Goal: Transaction & Acquisition: Purchase product/service

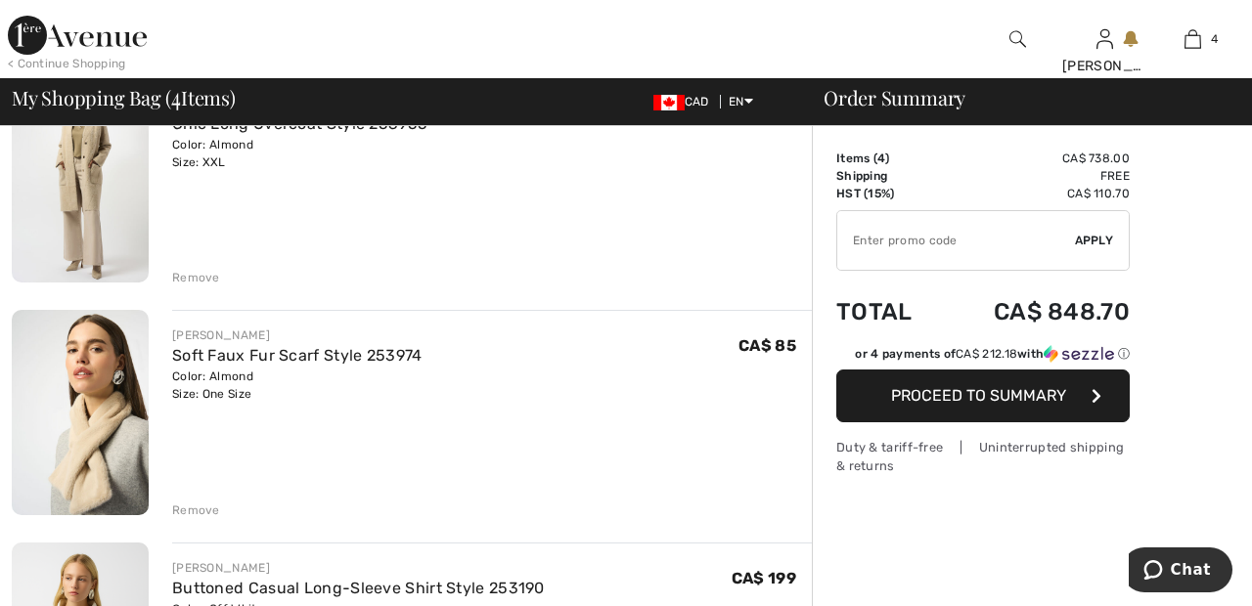
scroll to position [446, 0]
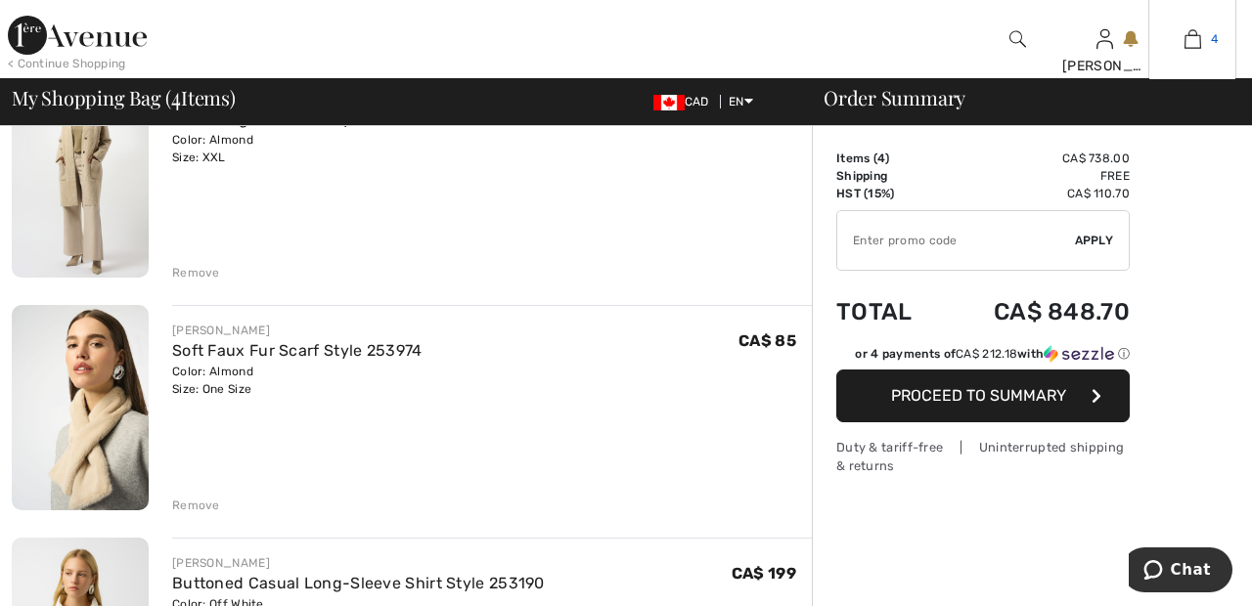
click at [1207, 43] on link "4" at bounding box center [1192, 38] width 86 height 23
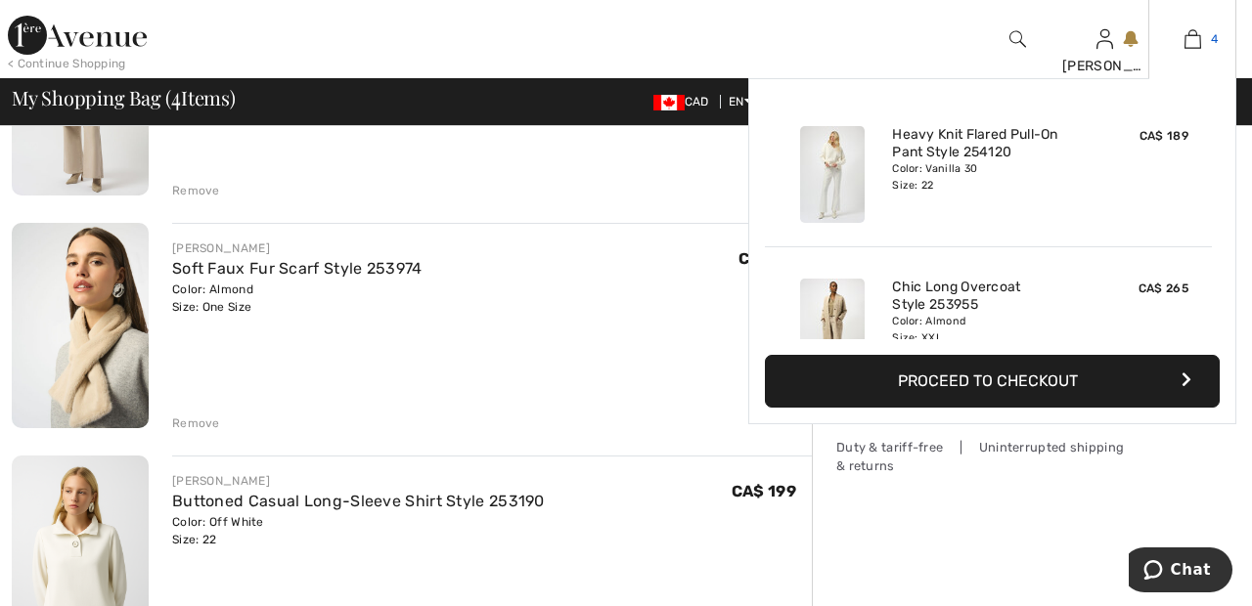
scroll to position [540, 0]
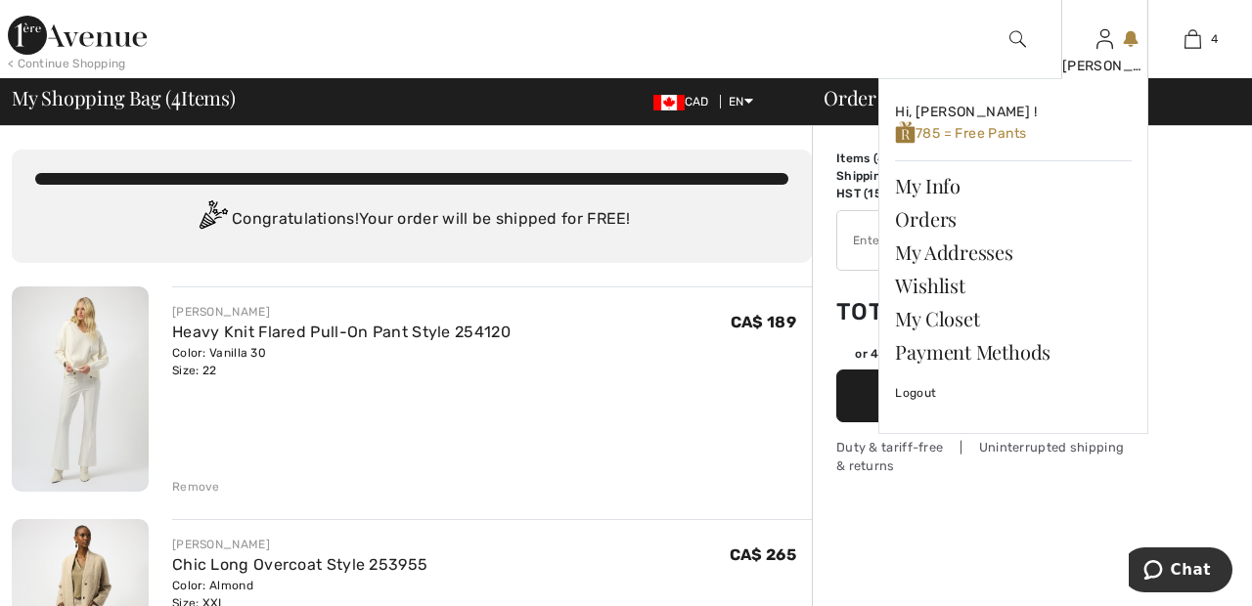
click at [1107, 47] on img at bounding box center [1104, 38] width 17 height 23
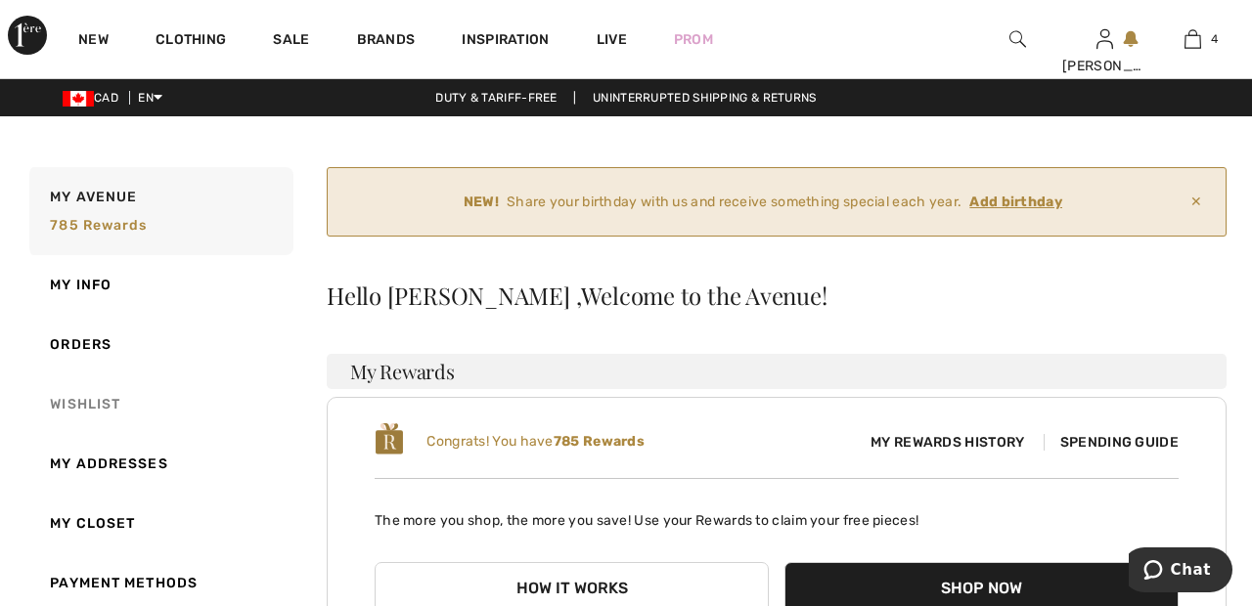
click at [112, 401] on link "Wishlist" at bounding box center [159, 405] width 268 height 60
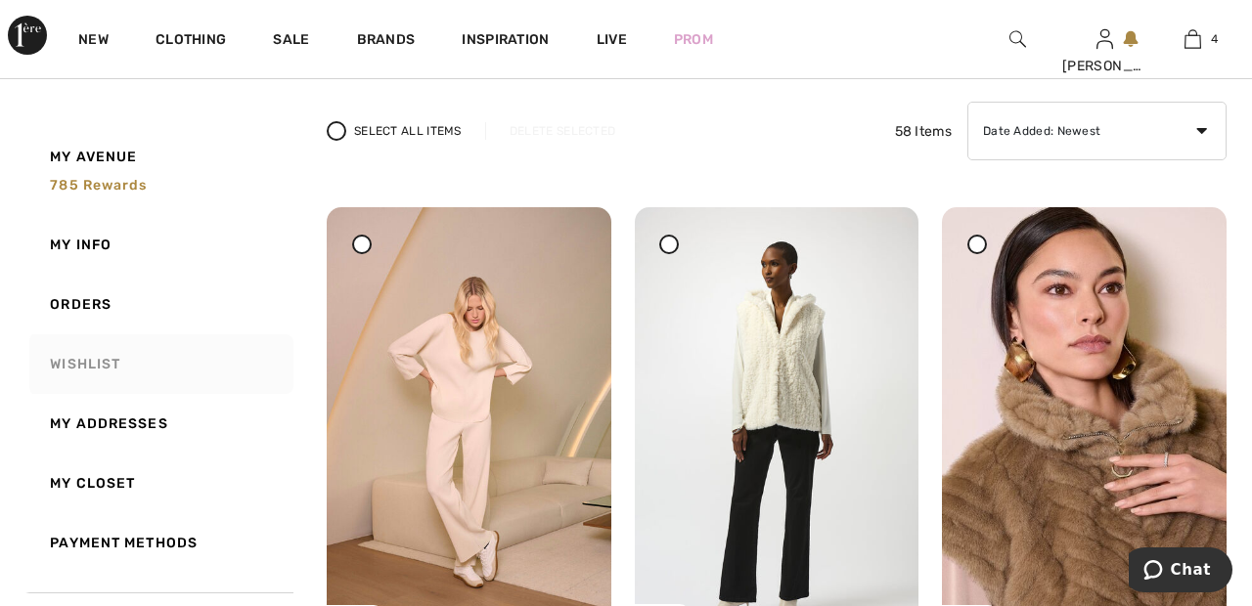
scroll to position [256, 0]
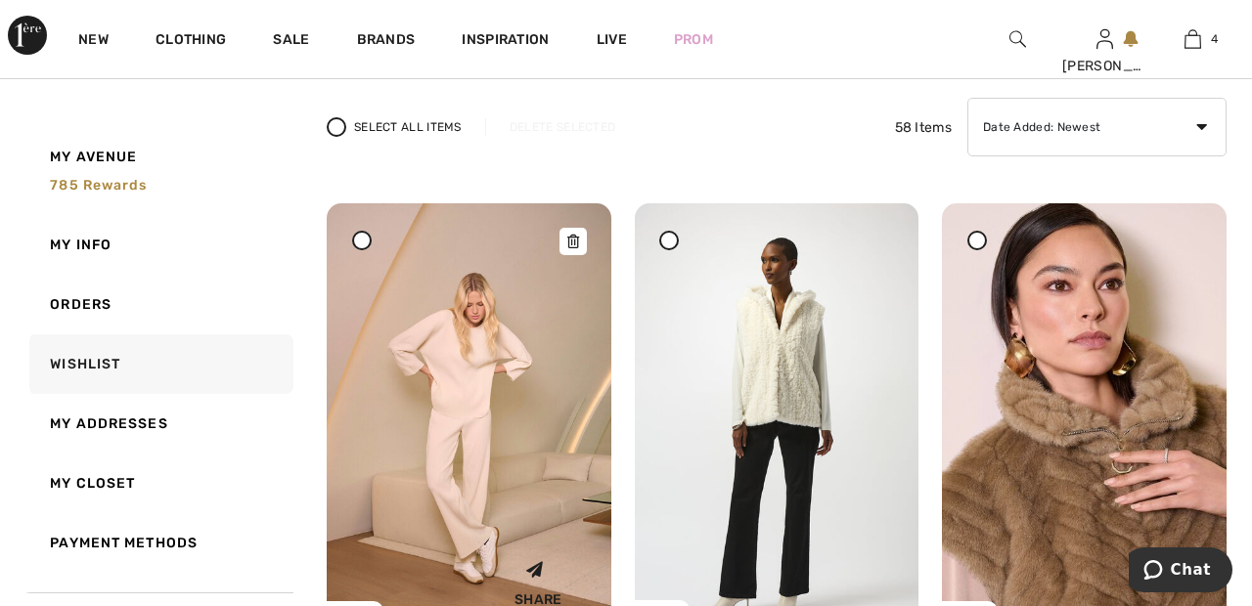
click at [373, 253] on img at bounding box center [469, 416] width 285 height 426
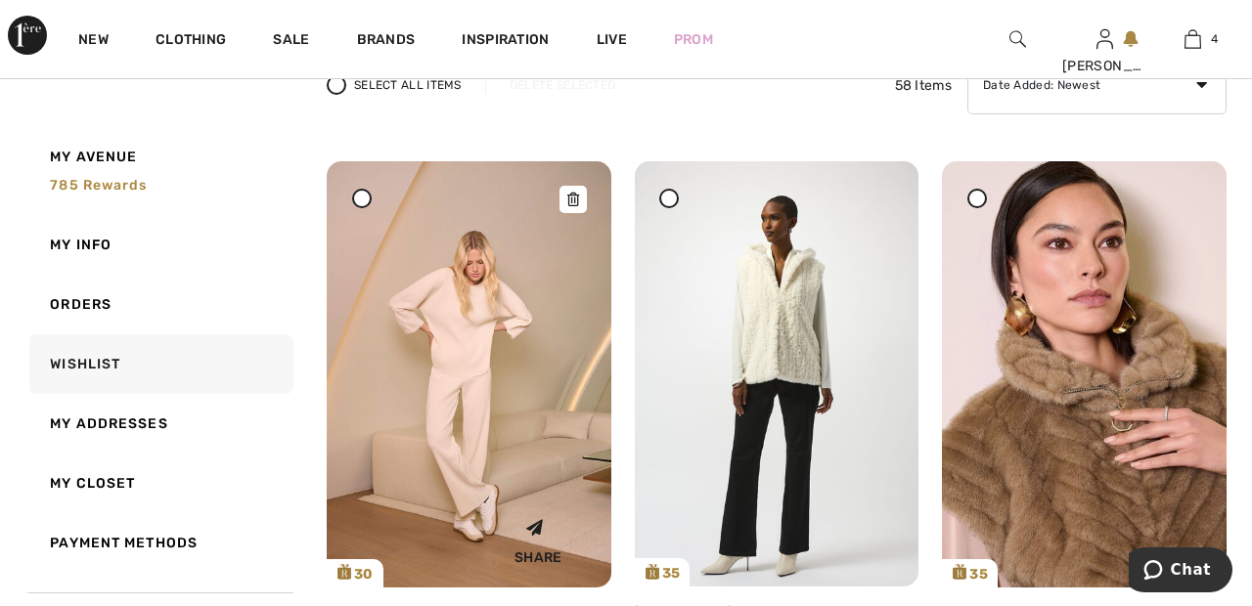
scroll to position [350, 0]
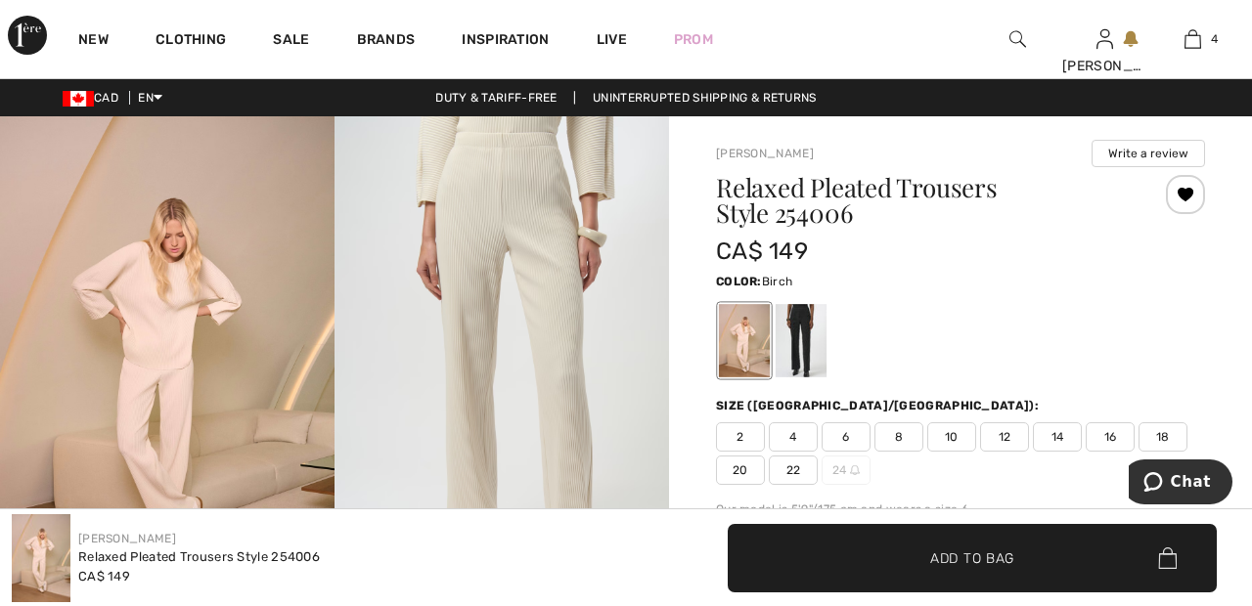
click at [1199, 193] on div at bounding box center [1185, 194] width 39 height 39
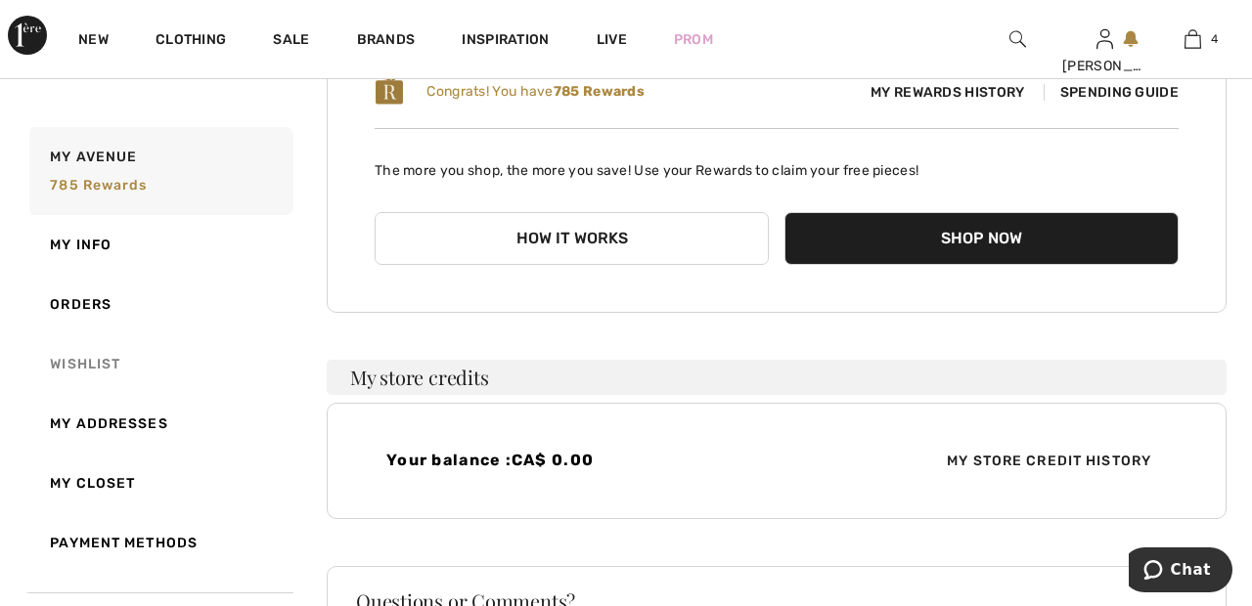
click at [120, 352] on link "Wishlist" at bounding box center [159, 364] width 268 height 60
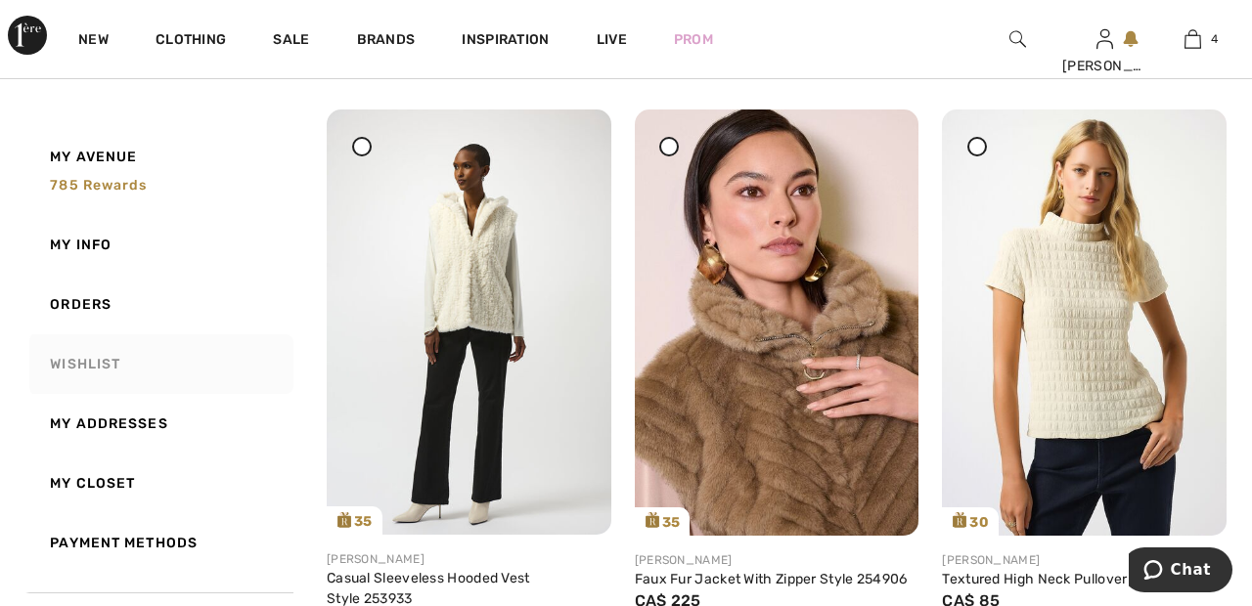
scroll to position [323, 0]
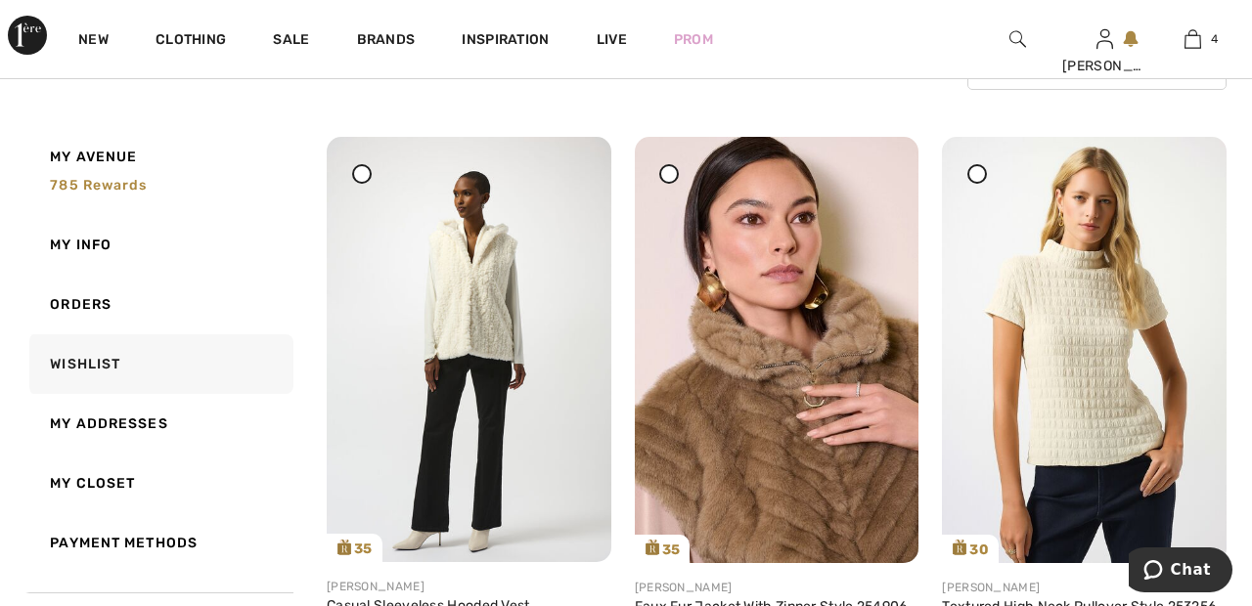
click at [976, 182] on div at bounding box center [977, 174] width 20 height 20
click at [359, 180] on div at bounding box center [362, 174] width 20 height 20
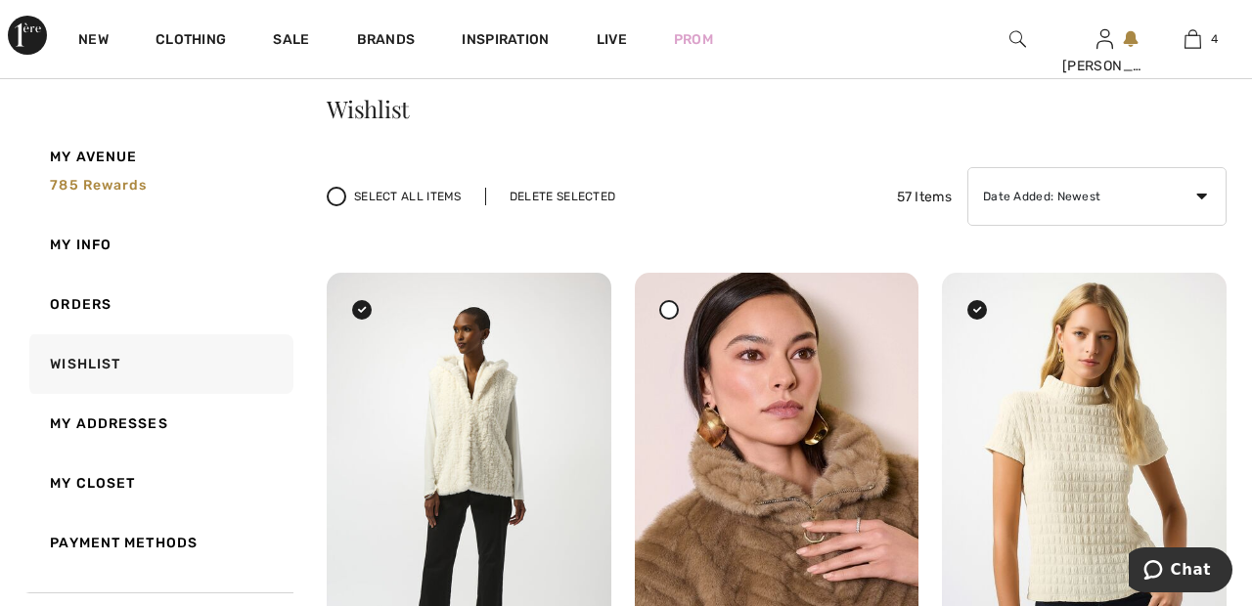
scroll to position [186, 0]
click at [574, 196] on div "Delete Selected" at bounding box center [562, 198] width 155 height 18
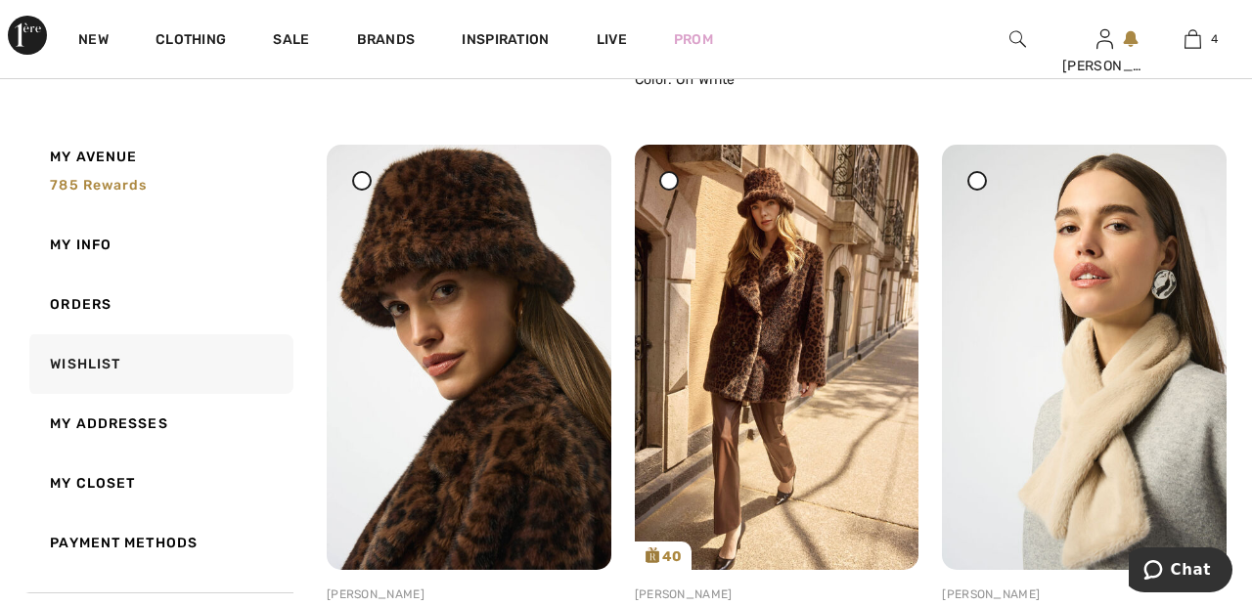
scroll to position [933, 0]
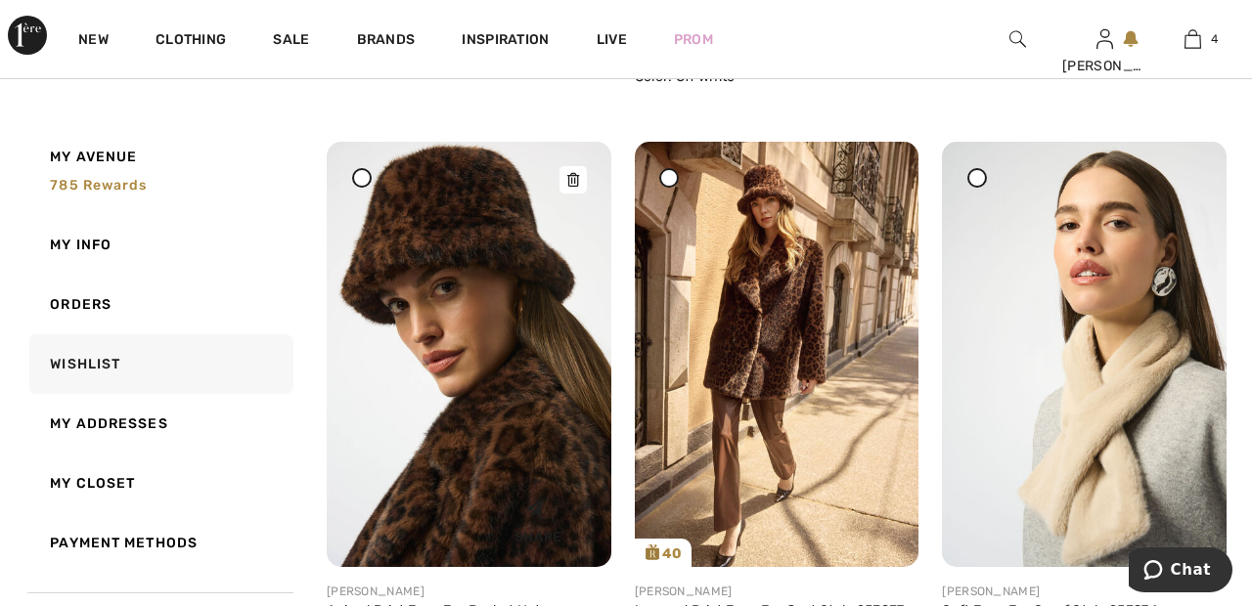
click at [359, 191] on img at bounding box center [469, 354] width 285 height 425
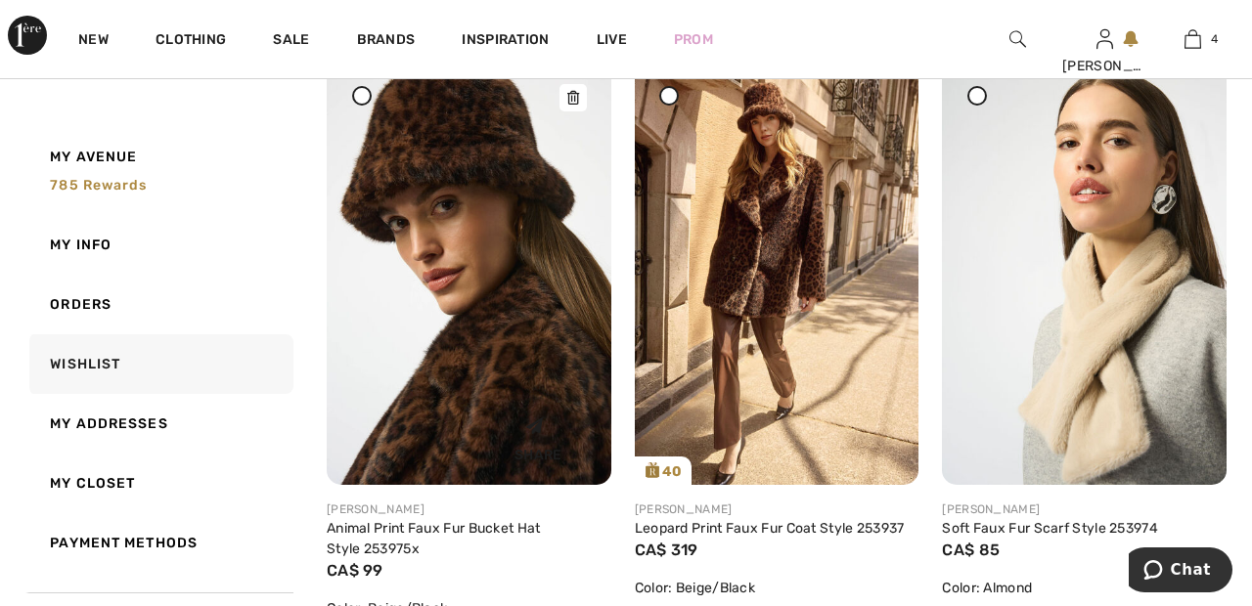
scroll to position [1027, 0]
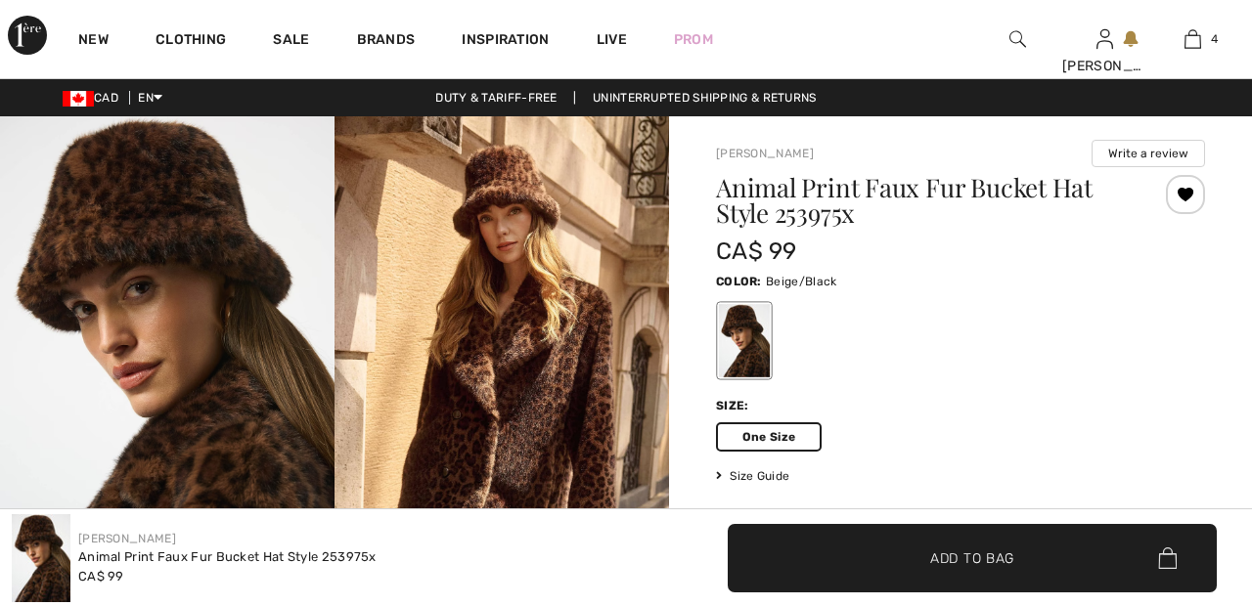
checkbox input "true"
click at [1194, 197] on div at bounding box center [1185, 194] width 39 height 39
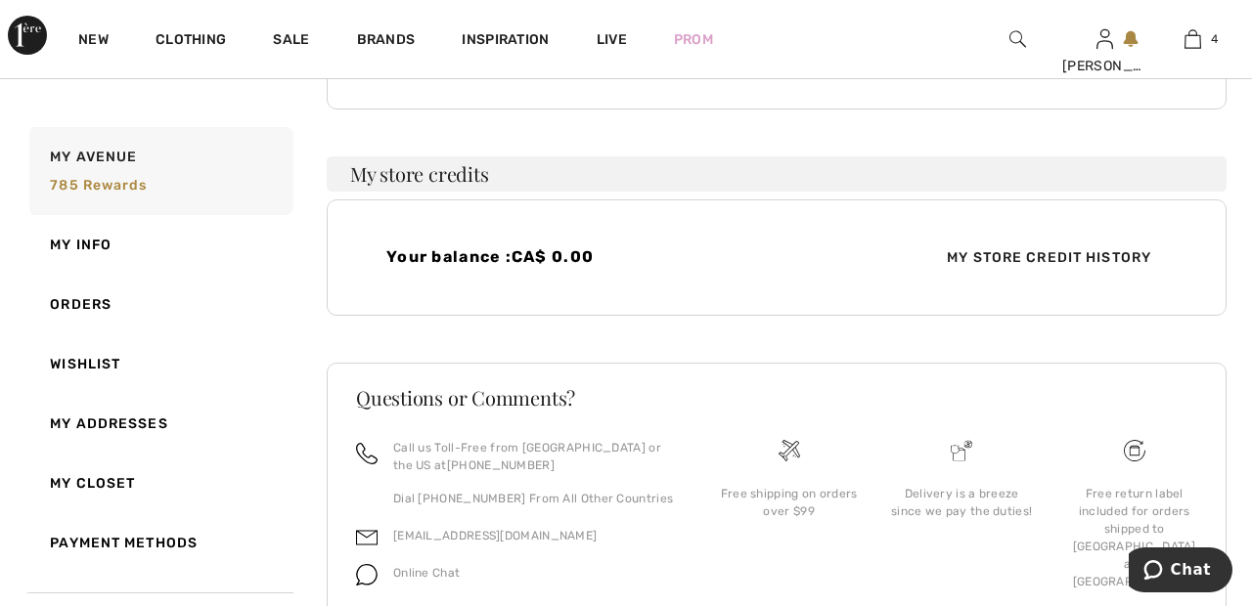
scroll to position [635, 0]
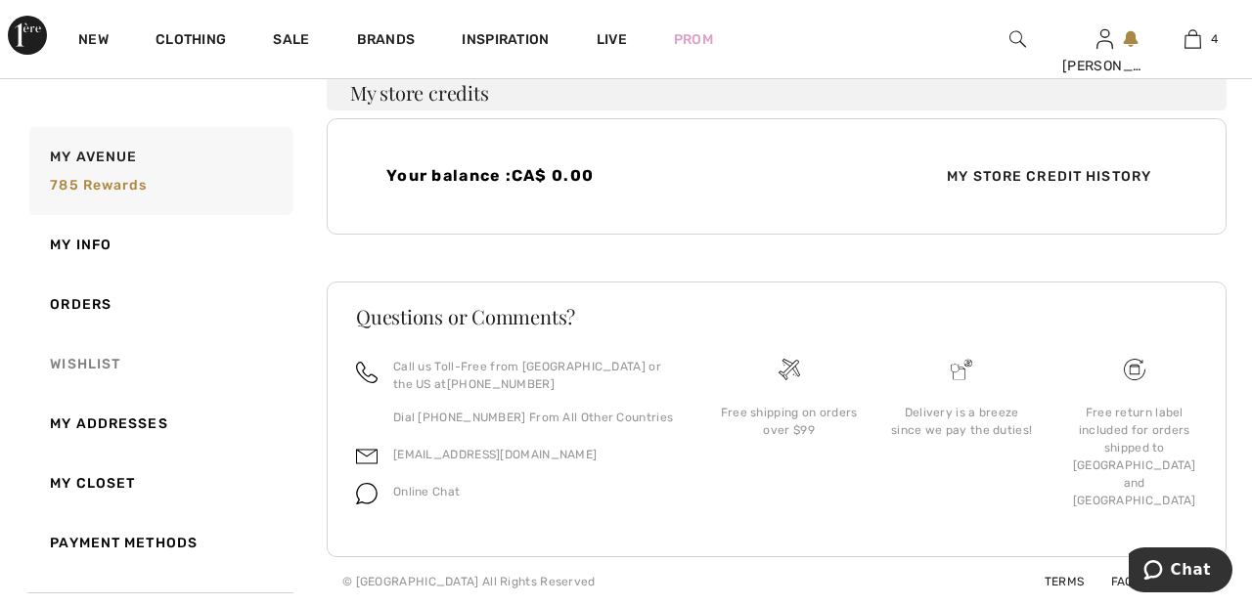
click at [117, 356] on link "Wishlist" at bounding box center [159, 364] width 268 height 60
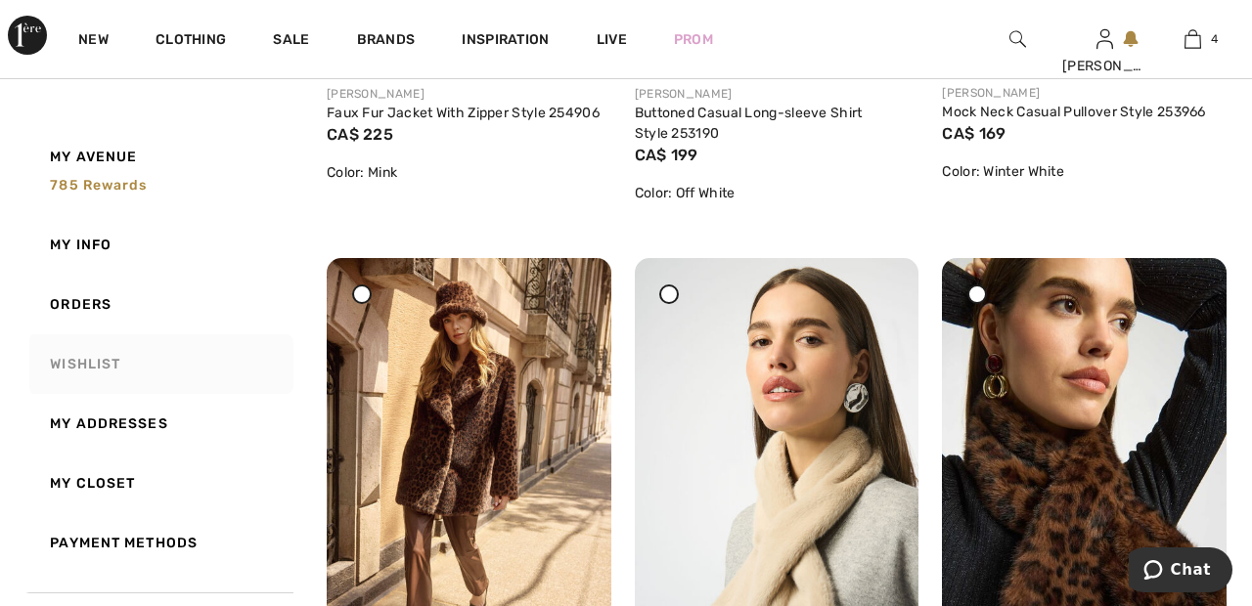
scroll to position [825, 0]
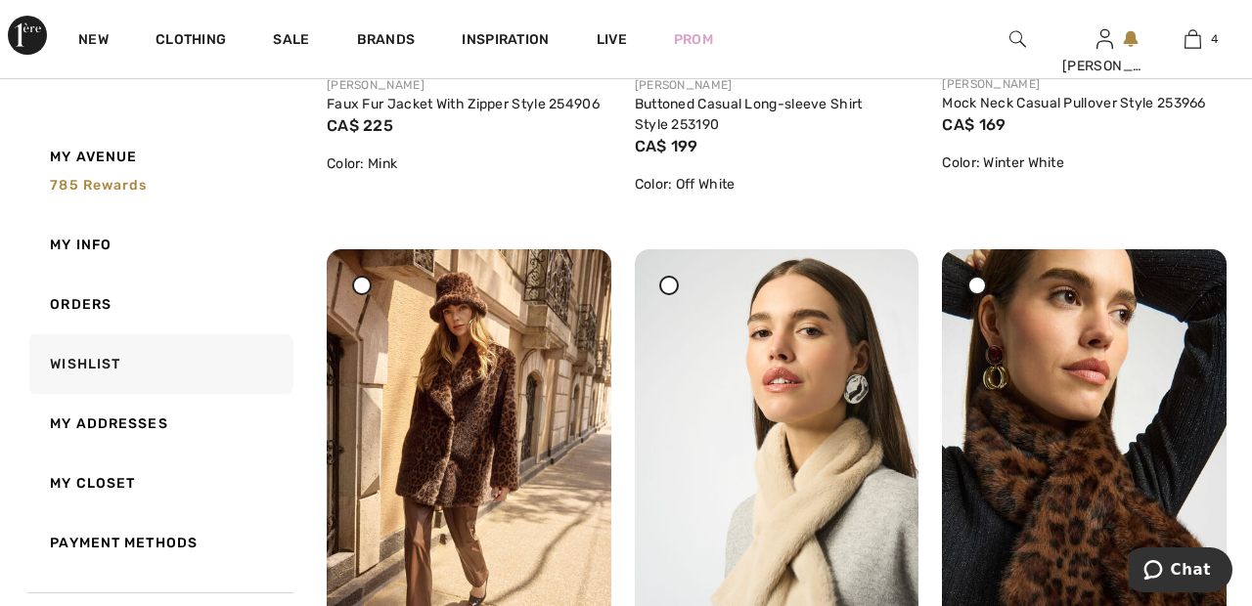
click at [361, 289] on icon at bounding box center [362, 286] width 8 height 8
click at [979, 288] on icon at bounding box center [977, 286] width 8 height 8
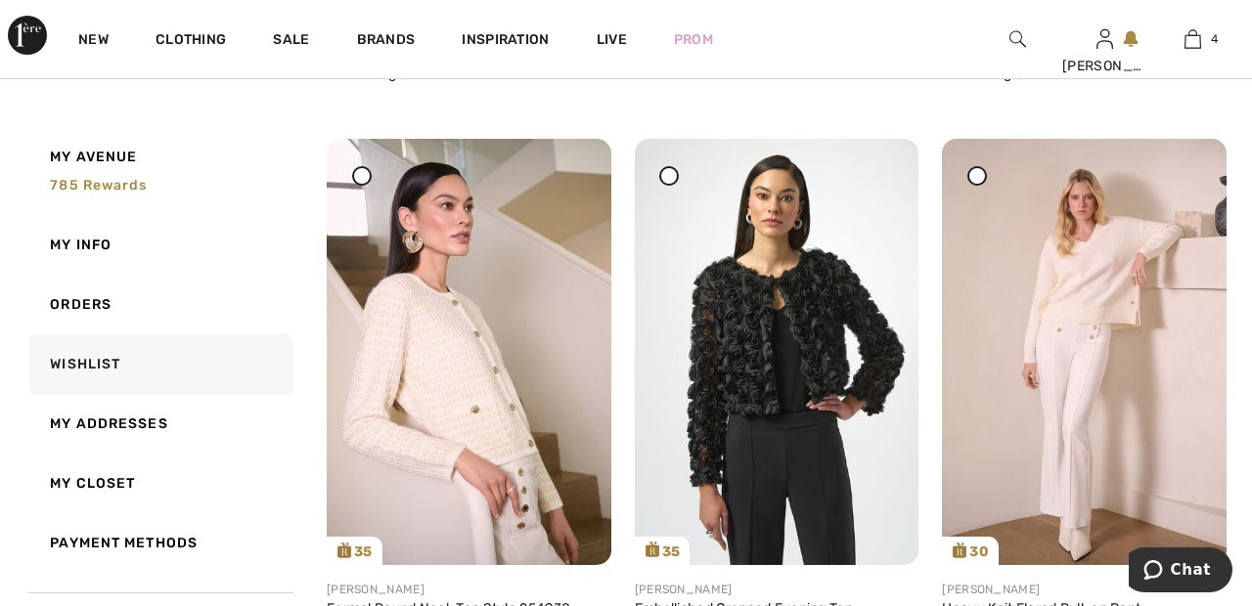
scroll to position [1534, 0]
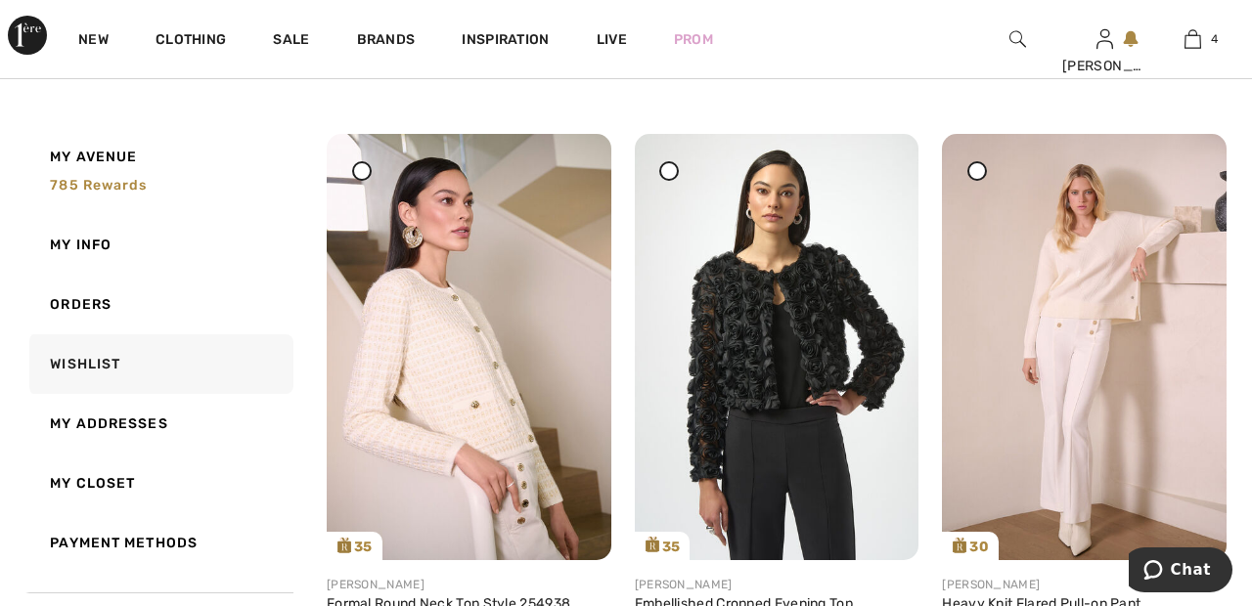
click at [356, 182] on span at bounding box center [361, 170] width 24 height 24
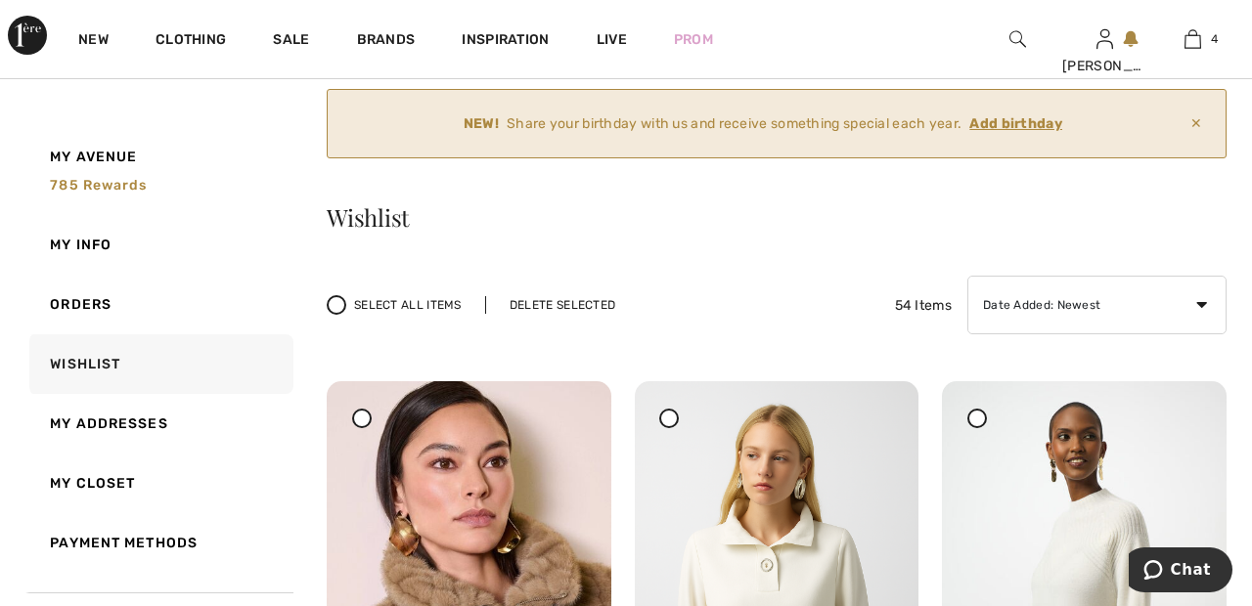
scroll to position [0, 0]
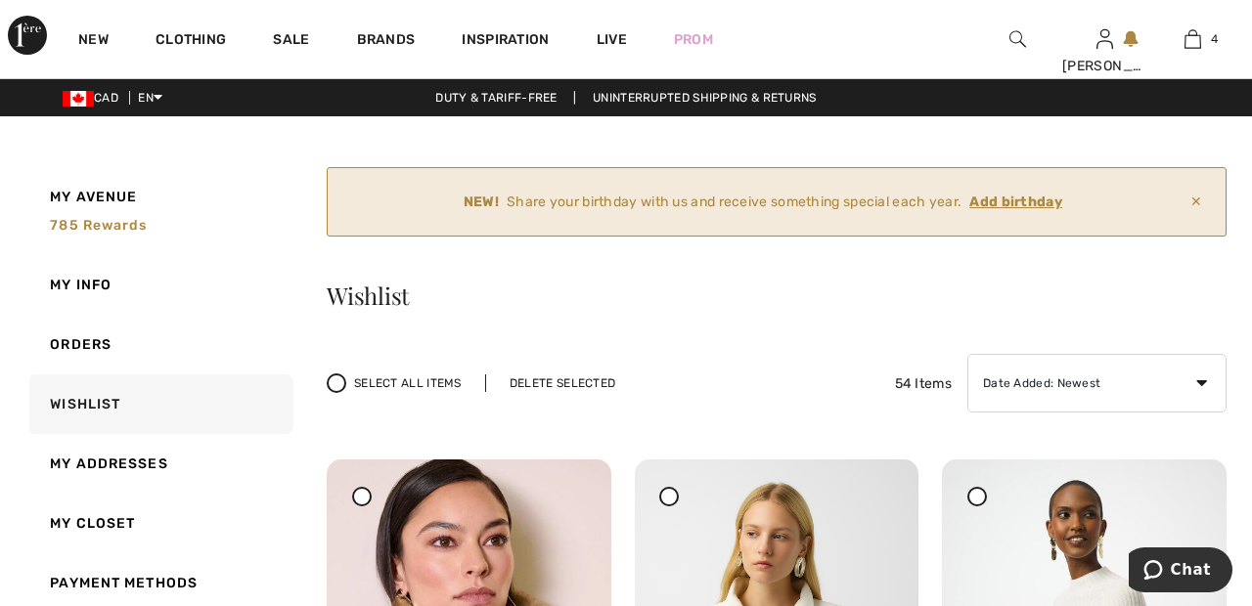
click at [578, 387] on div "Delete Selected" at bounding box center [562, 384] width 155 height 18
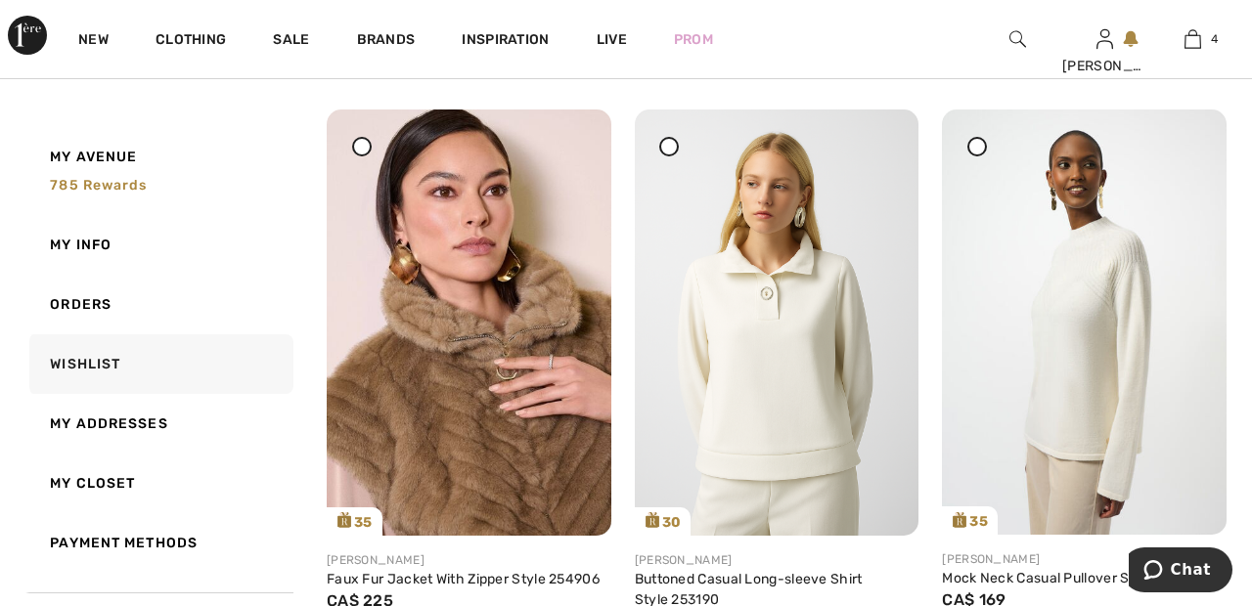
scroll to position [353, 0]
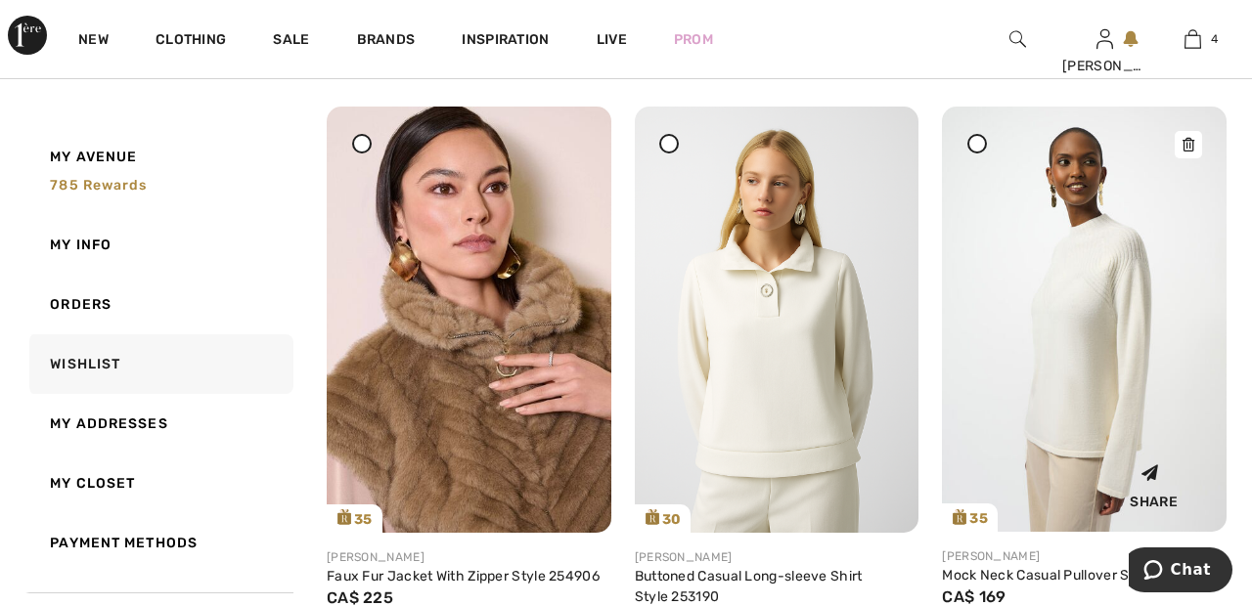
click at [1078, 303] on img at bounding box center [1084, 319] width 285 height 425
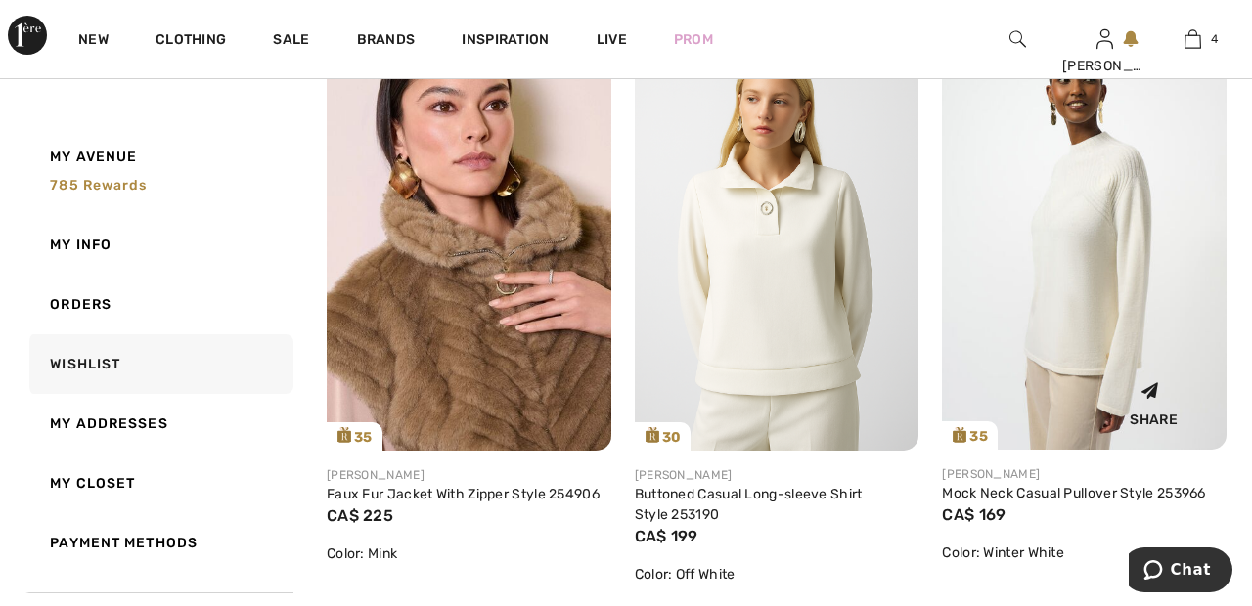
scroll to position [447, 0]
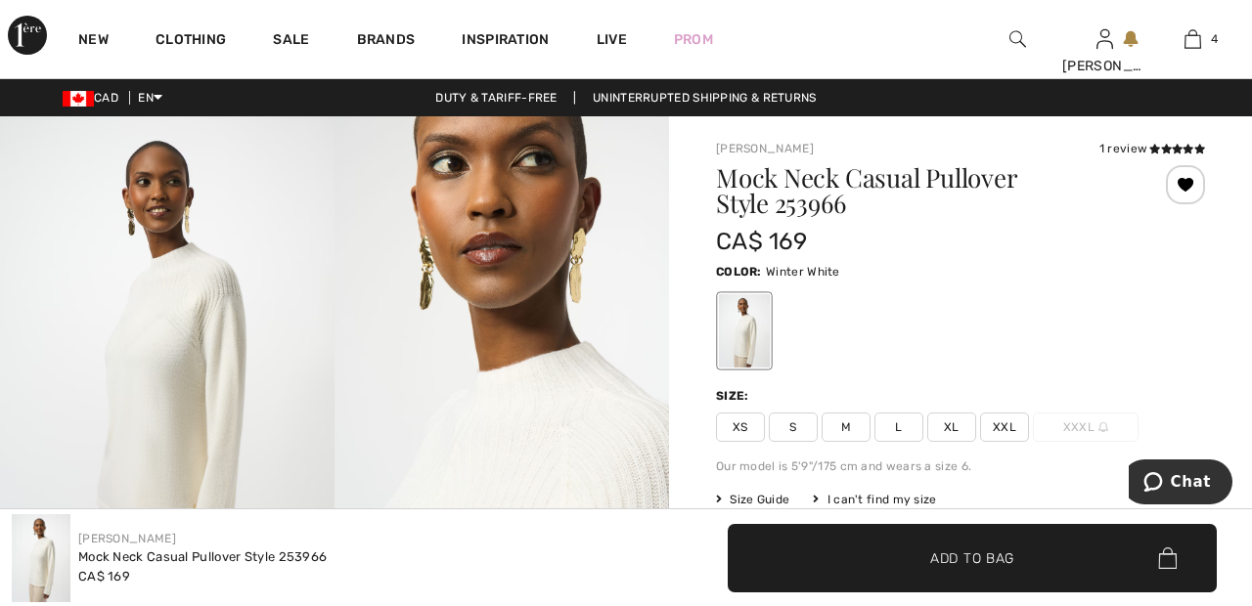
click at [574, 433] on img at bounding box center [501, 367] width 334 height 502
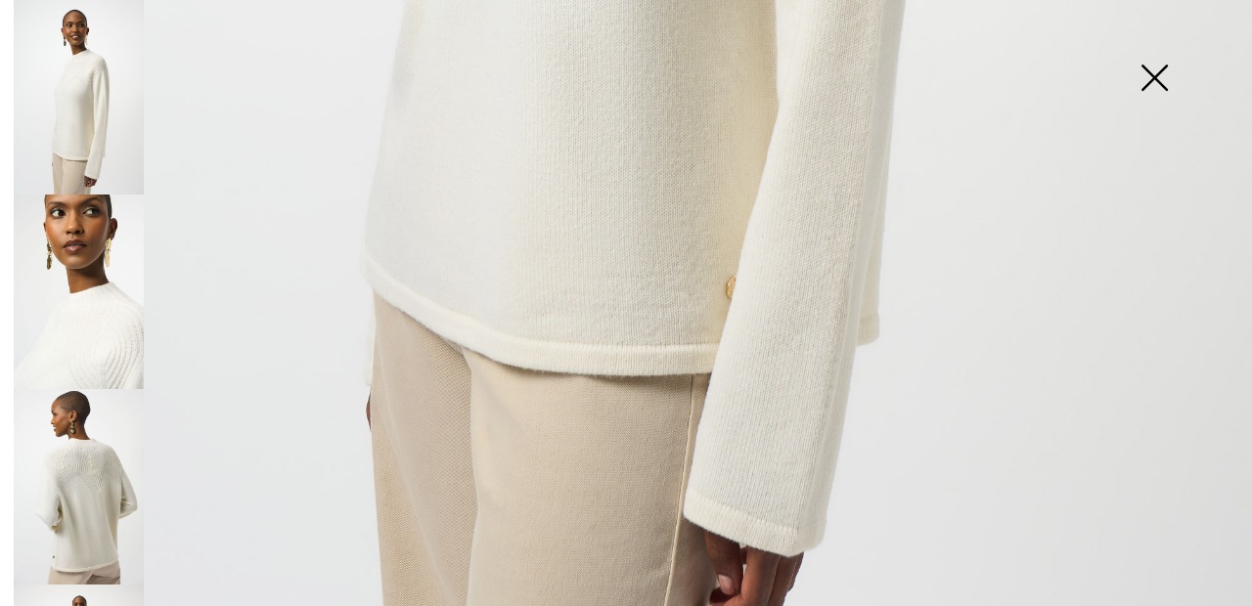
scroll to position [1176, 0]
click at [111, 472] on img at bounding box center [79, 486] width 130 height 195
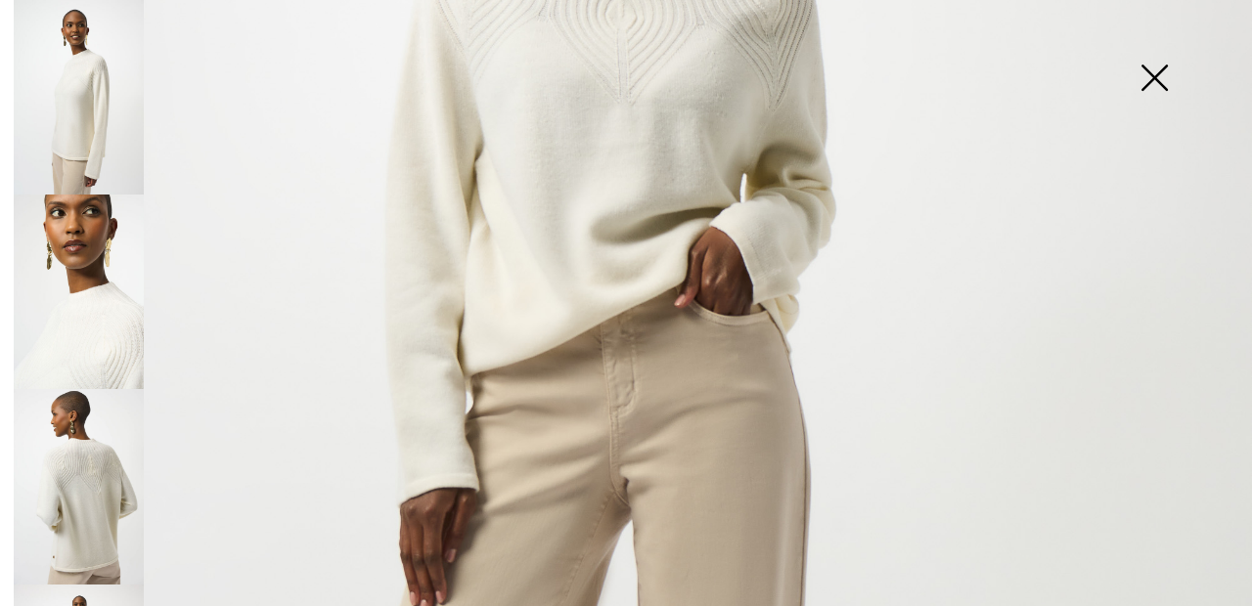
scroll to position [470, 0]
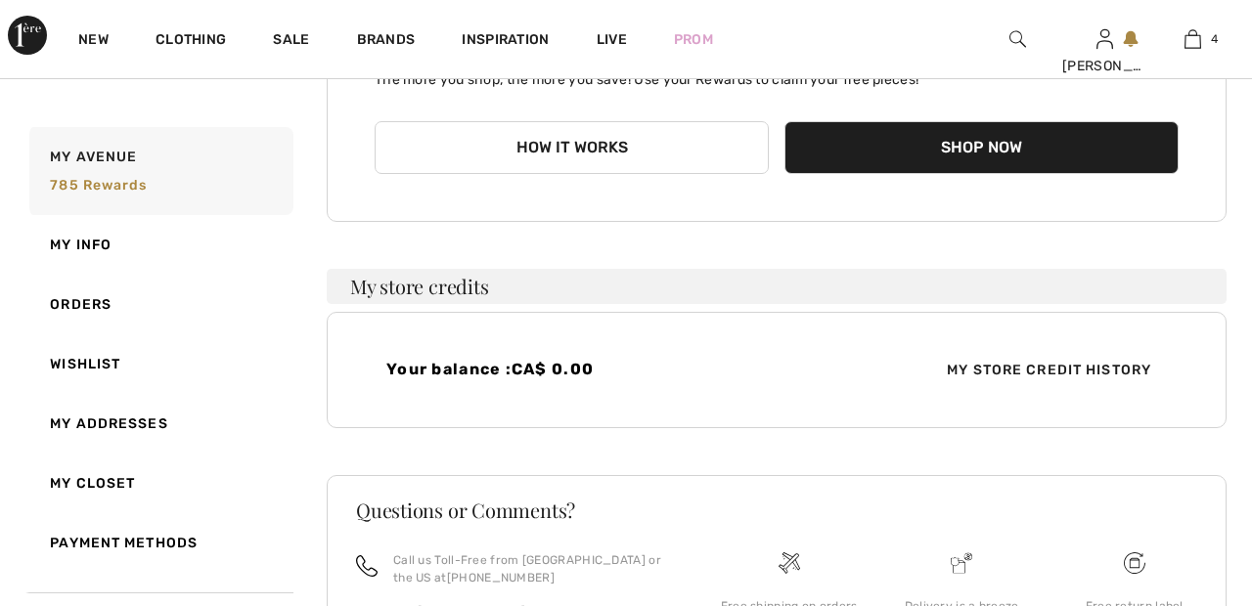
scroll to position [447, 0]
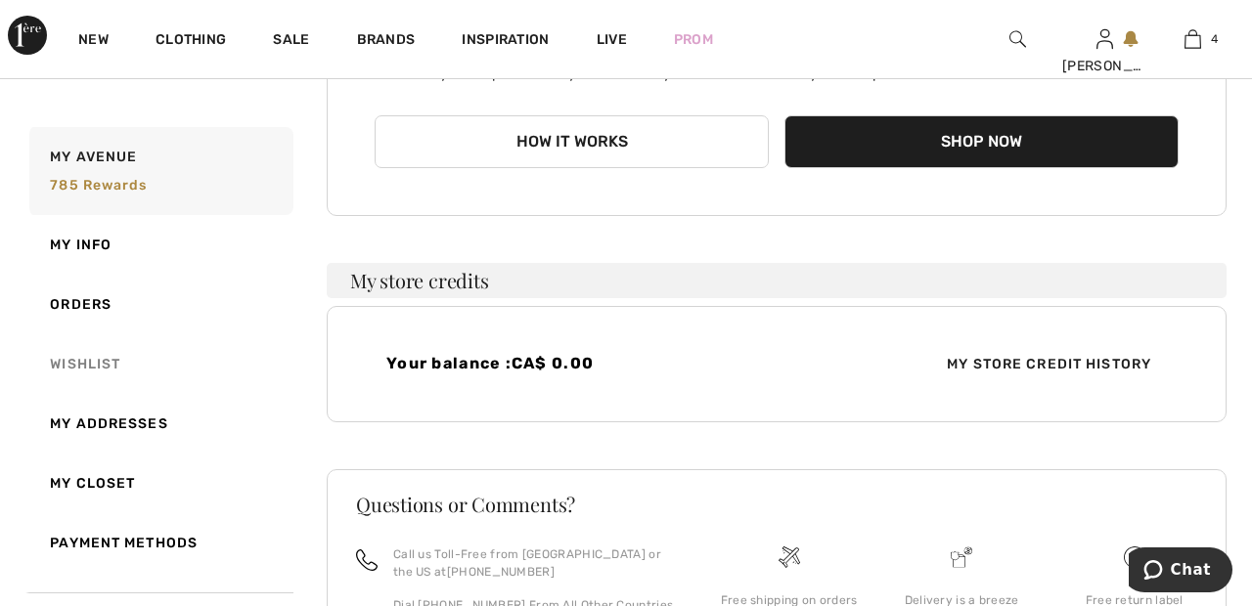
click at [116, 365] on link "Wishlist" at bounding box center [159, 364] width 268 height 60
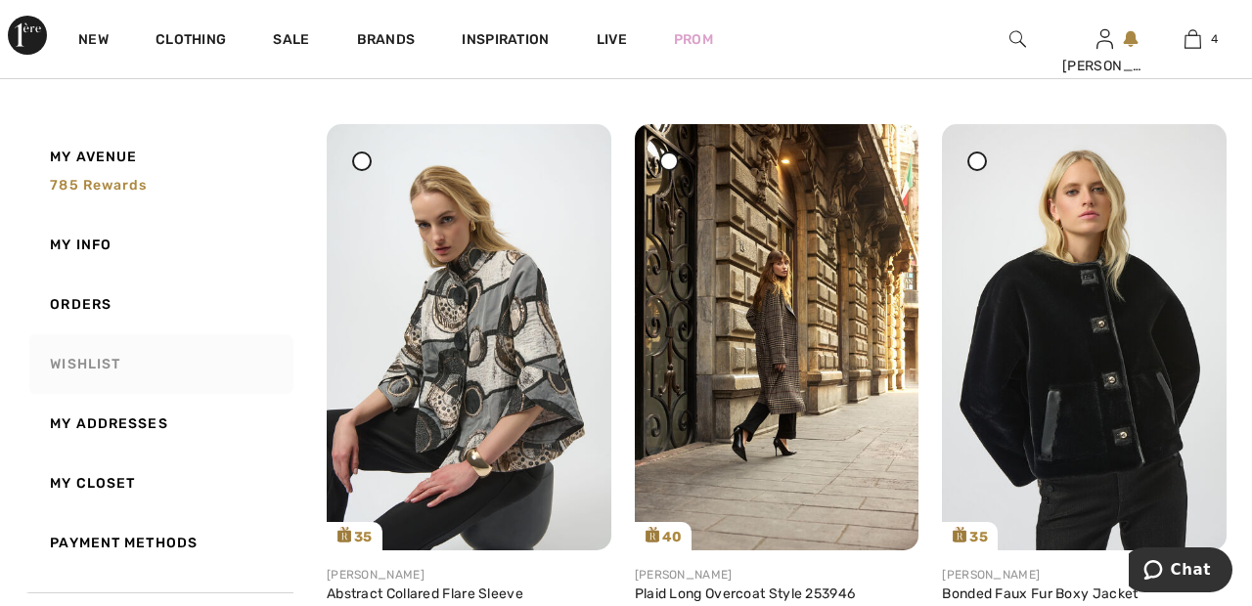
scroll to position [3391, 0]
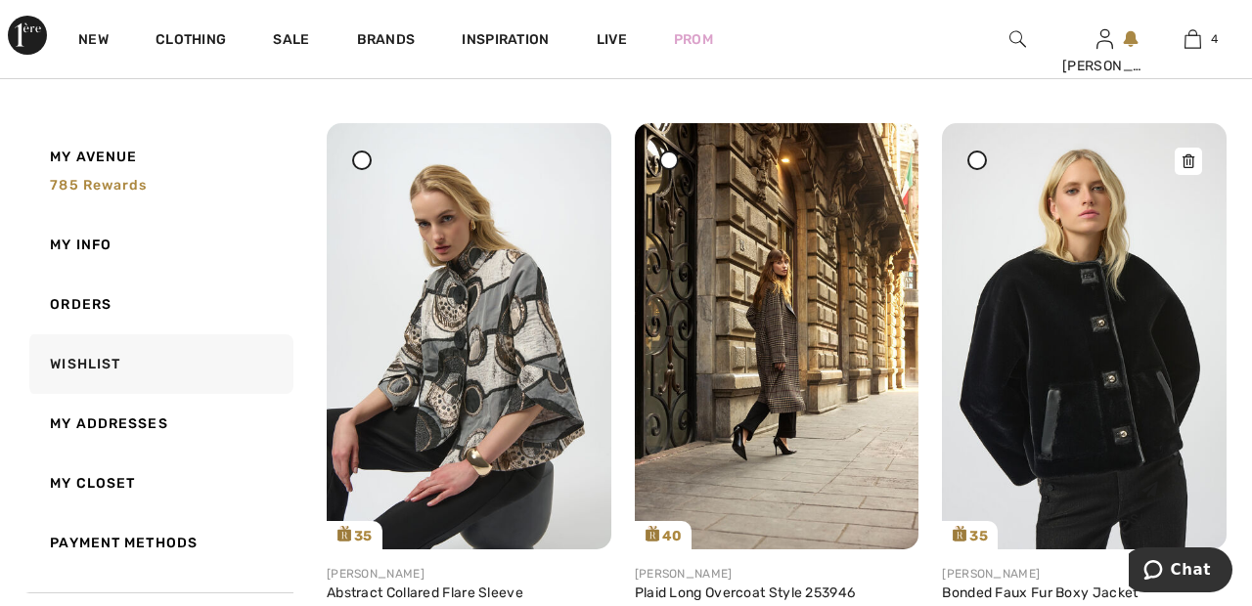
click at [1116, 427] on img at bounding box center [1084, 335] width 285 height 425
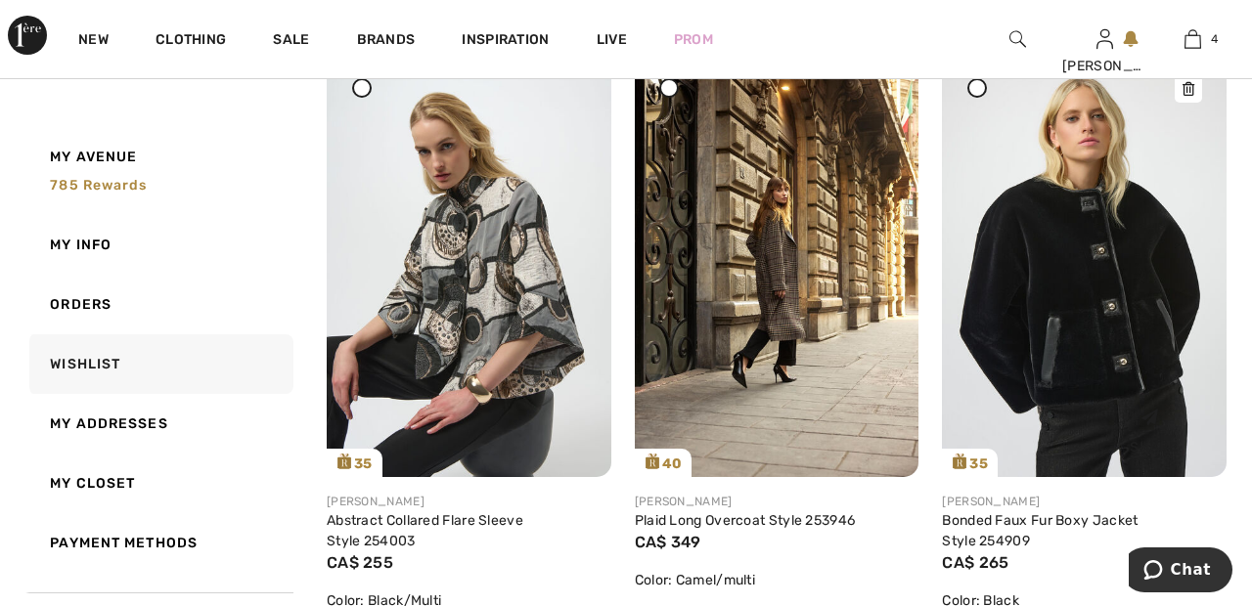
scroll to position [3484, 0]
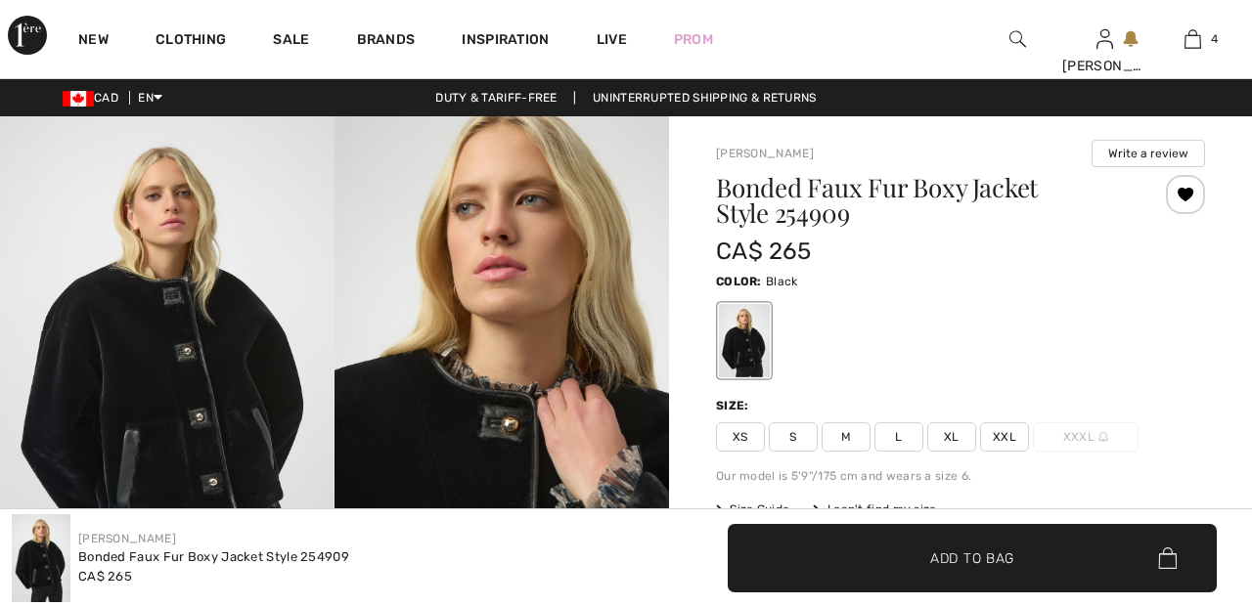
click at [1016, 442] on span "XXL" at bounding box center [1004, 436] width 49 height 29
click at [1057, 571] on span "✔ Added to Bag Add to Bag" at bounding box center [972, 558] width 489 height 68
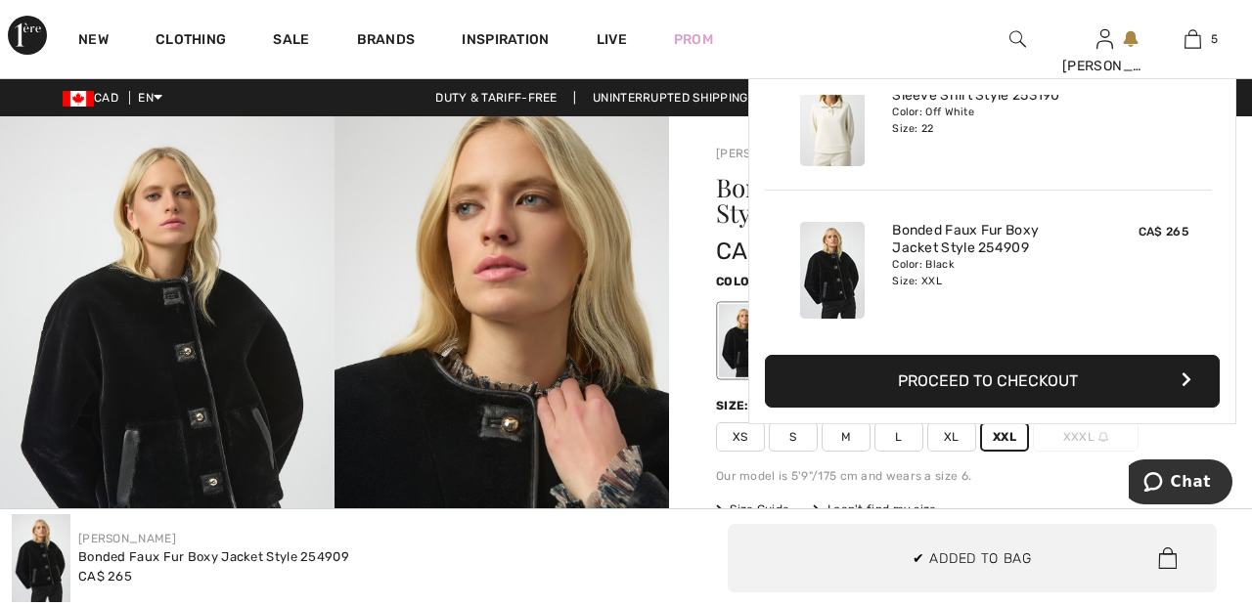
scroll to position [518, 0]
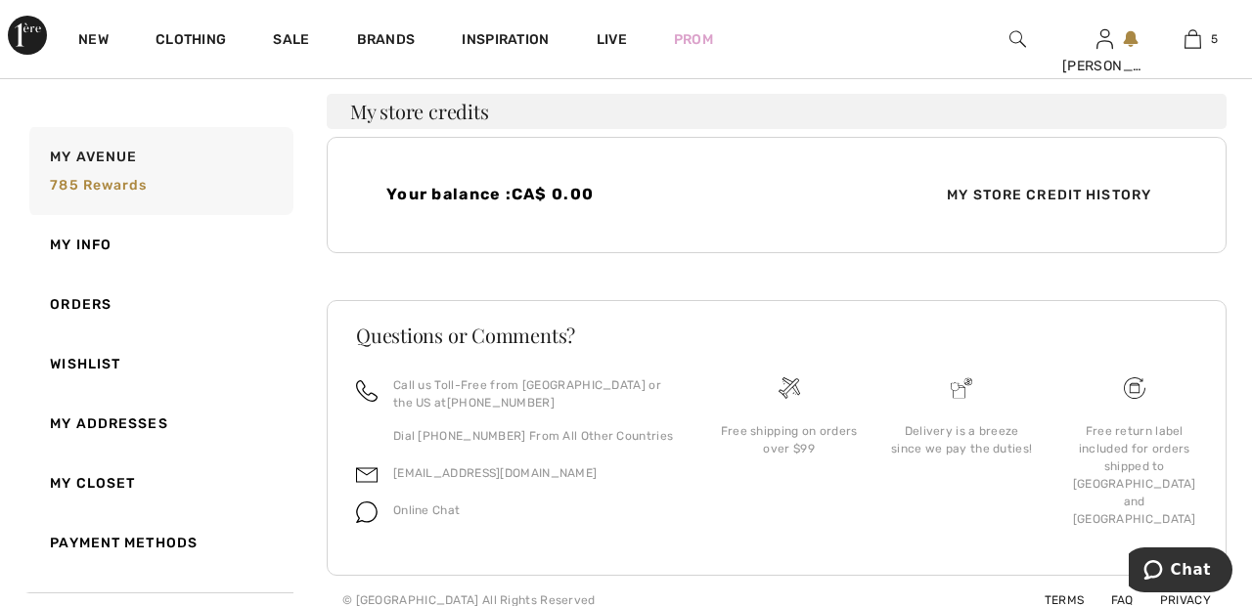
scroll to position [635, 0]
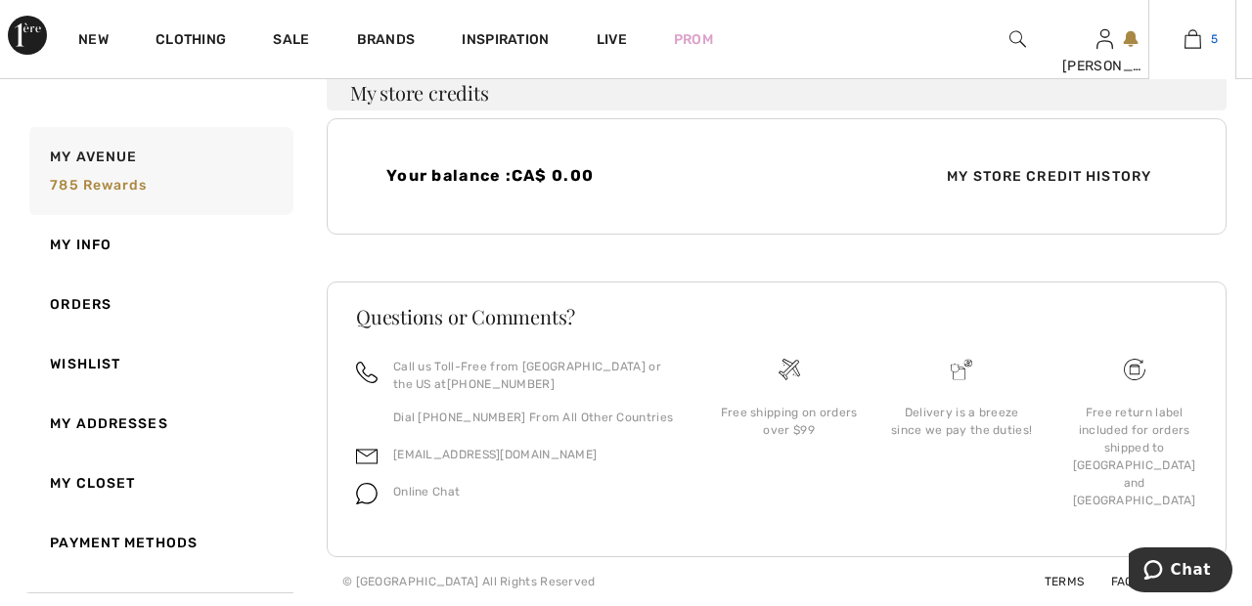
click at [1209, 46] on link "5" at bounding box center [1192, 38] width 86 height 23
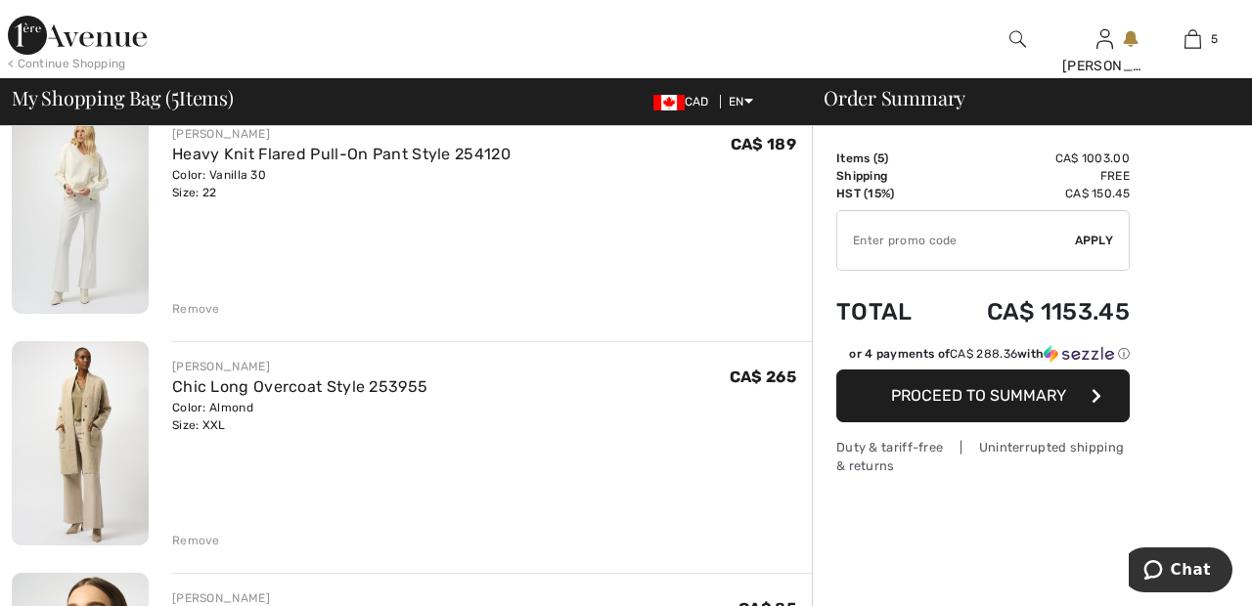
scroll to position [170, 0]
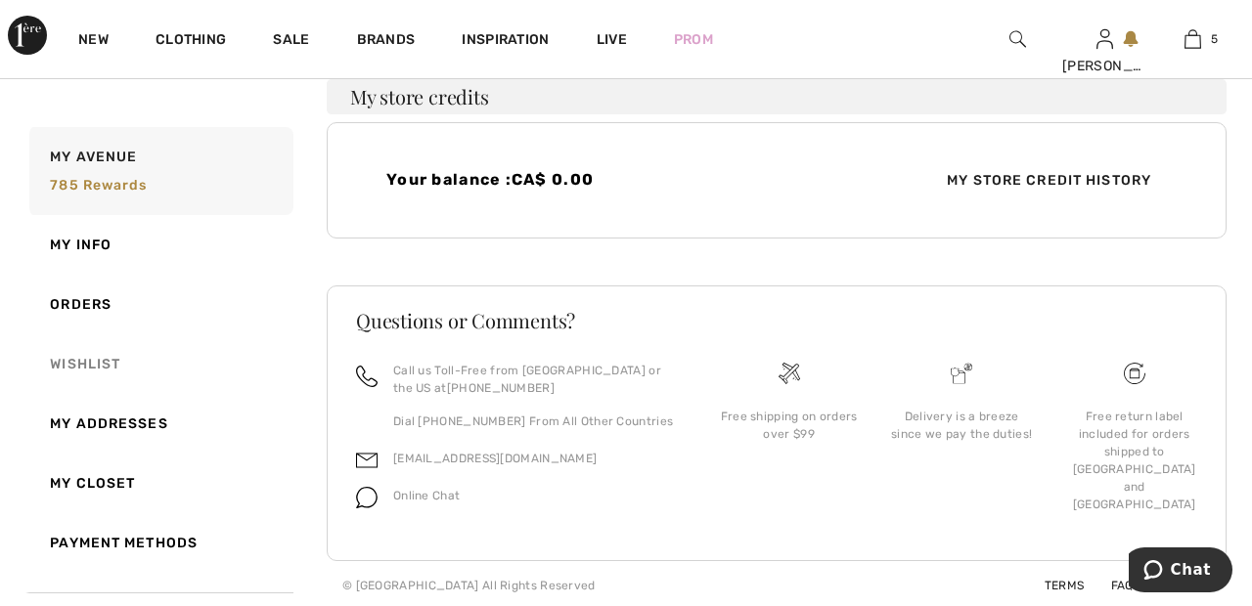
click at [111, 357] on link "Wishlist" at bounding box center [159, 364] width 268 height 60
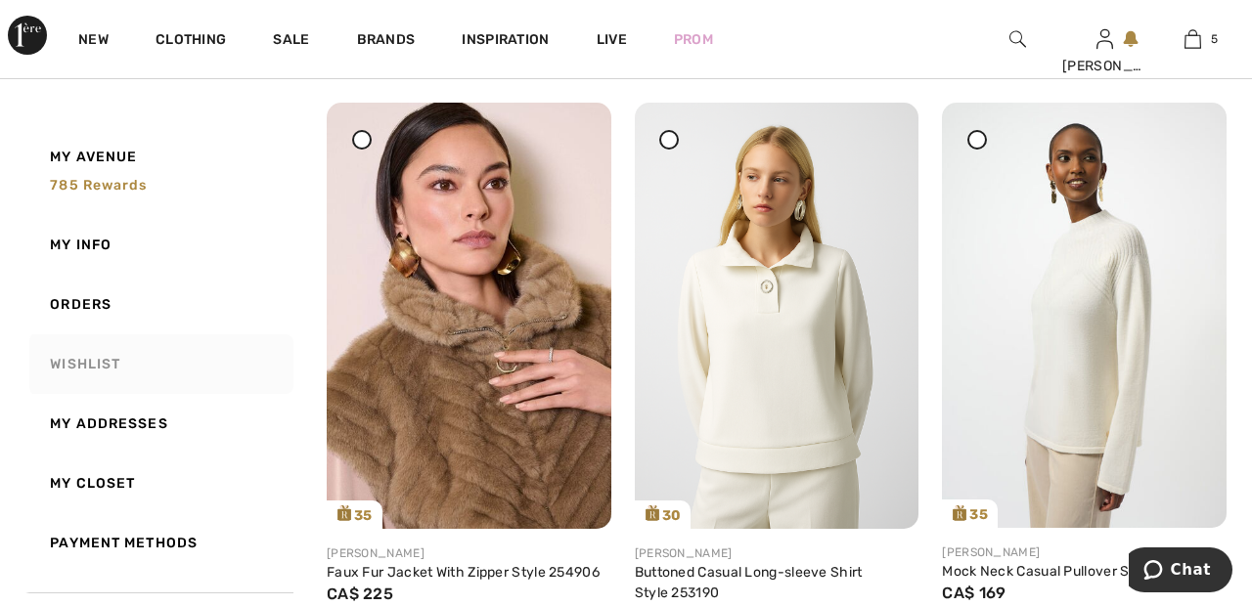
scroll to position [357, 0]
click at [471, 430] on img at bounding box center [469, 316] width 285 height 426
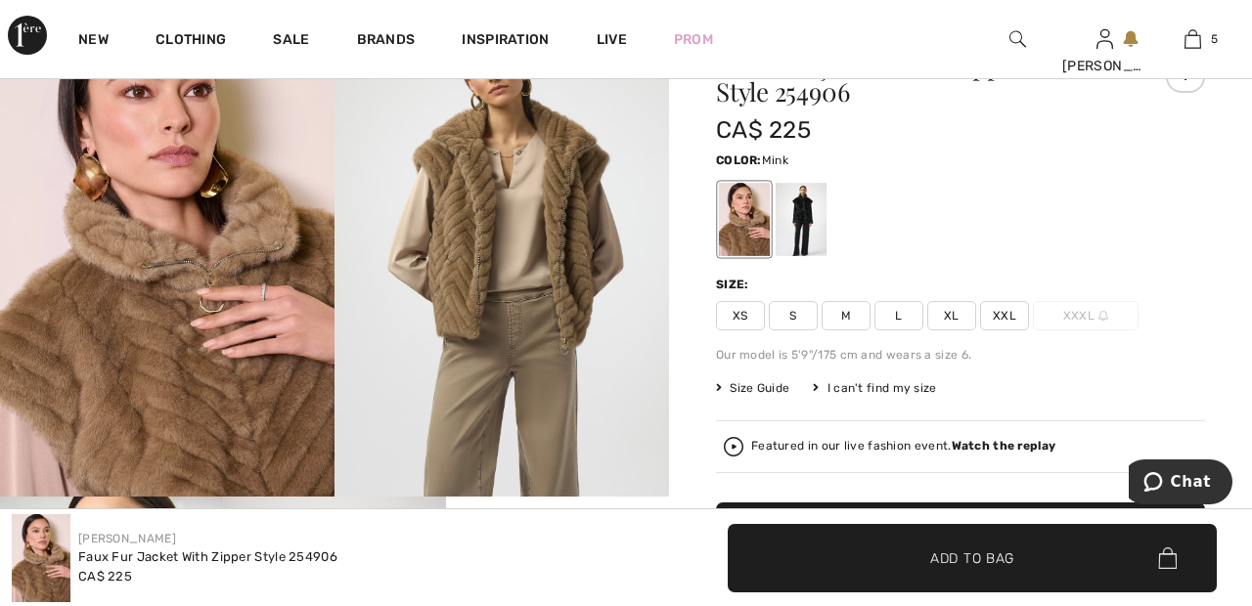
click at [1019, 308] on span "XXL" at bounding box center [1004, 315] width 49 height 29
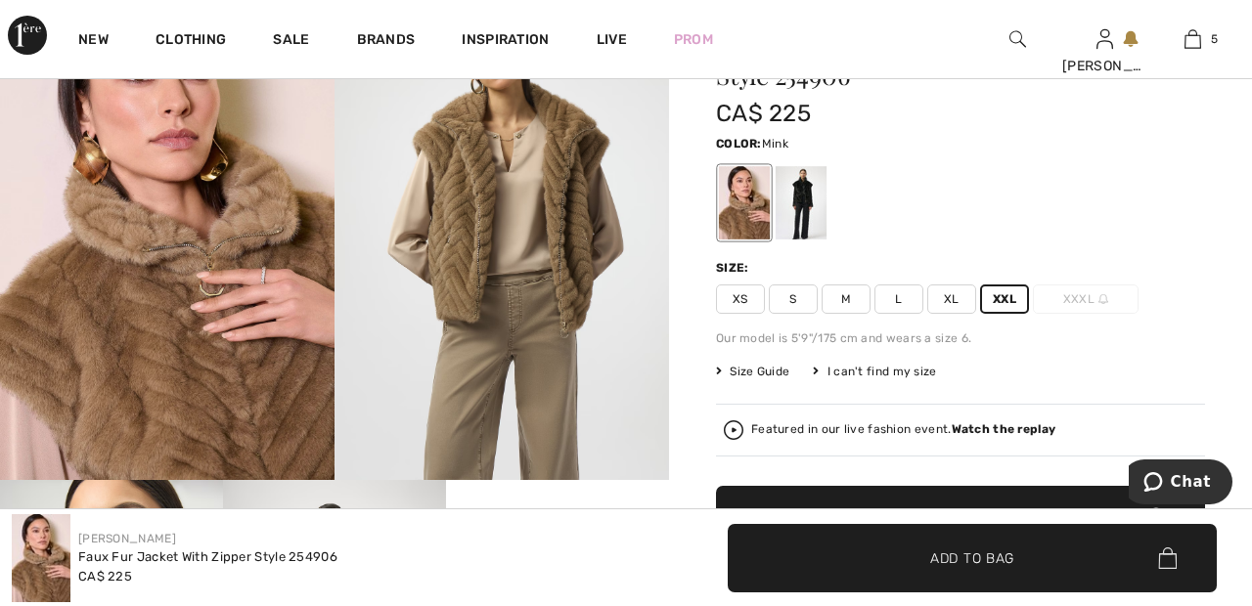
scroll to position [140, 0]
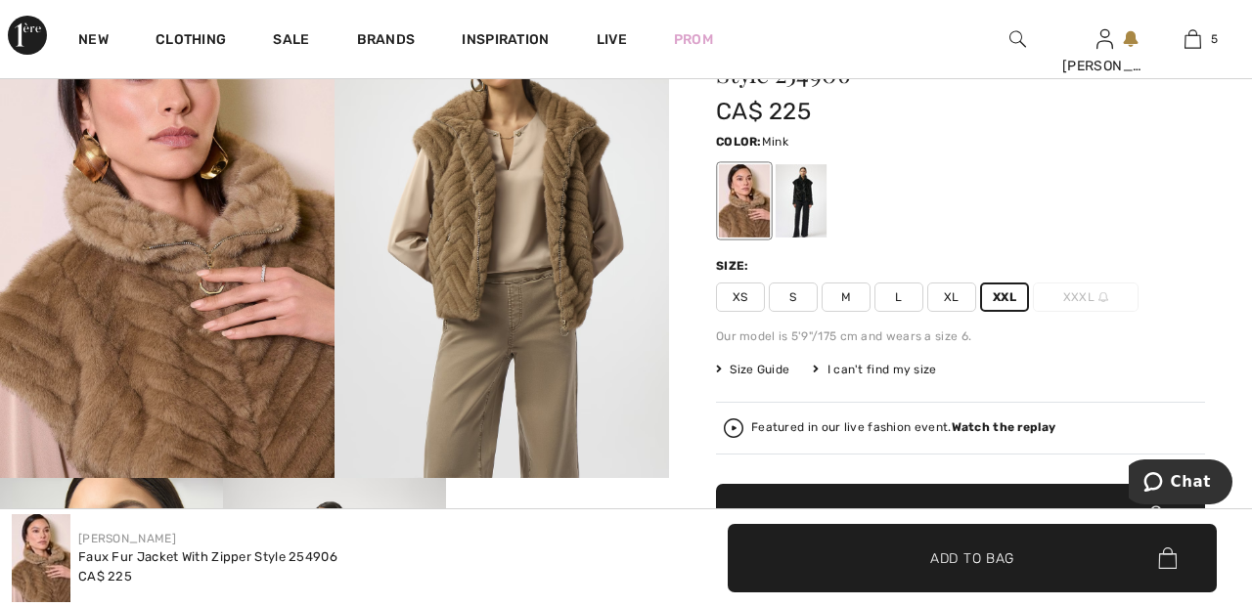
click at [978, 524] on span "Add to Bag" at bounding box center [960, 519] width 84 height 21
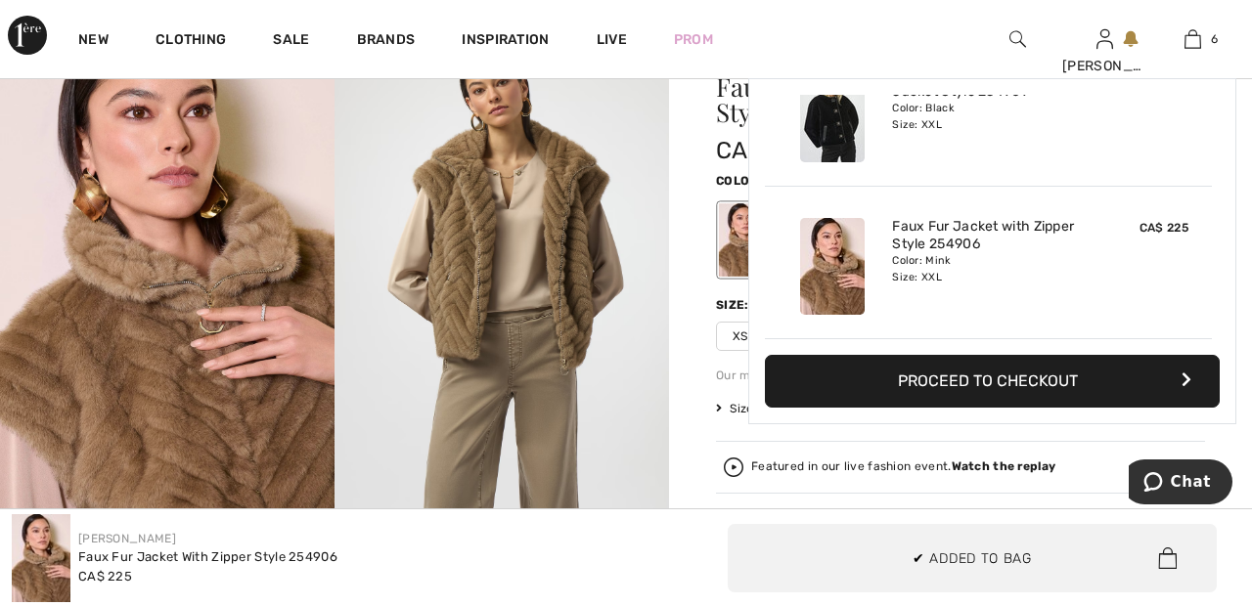
scroll to position [0, 0]
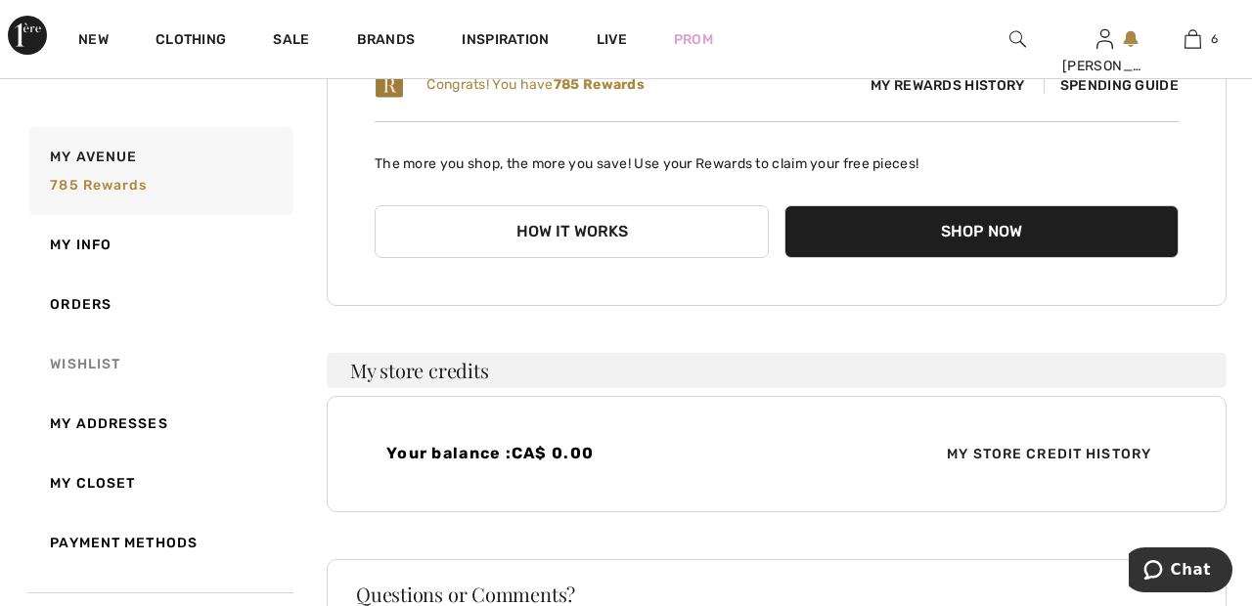
click at [96, 364] on link "Wishlist" at bounding box center [159, 364] width 268 height 60
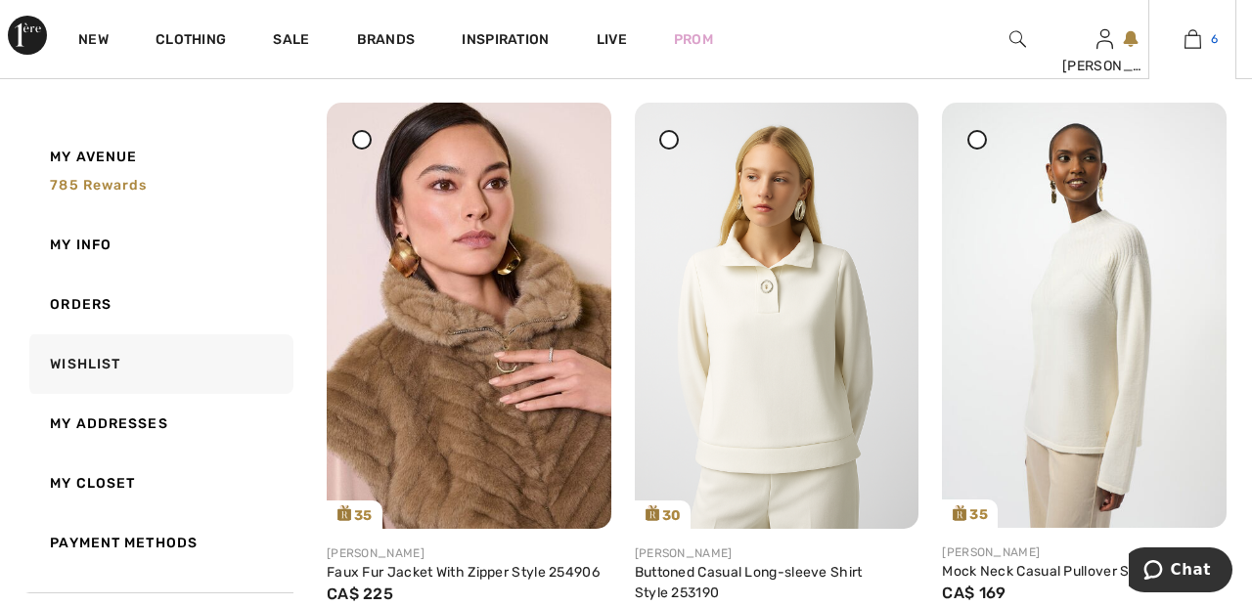
click at [1214, 39] on span "6" at bounding box center [1214, 39] width 7 height 18
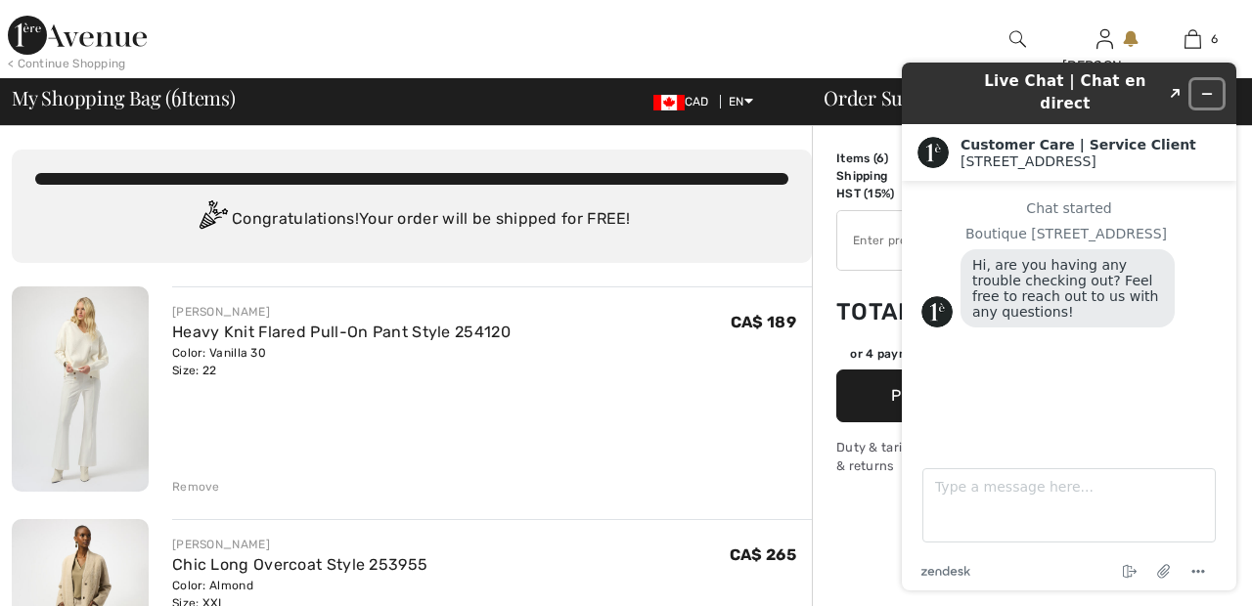
click at [1208, 87] on icon "Minimize widget" at bounding box center [1207, 94] width 14 height 14
